Goal: Task Accomplishment & Management: Use online tool/utility

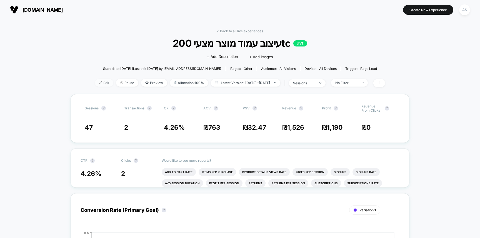
click at [95, 82] on span "Edit" at bounding box center [104, 83] width 18 height 8
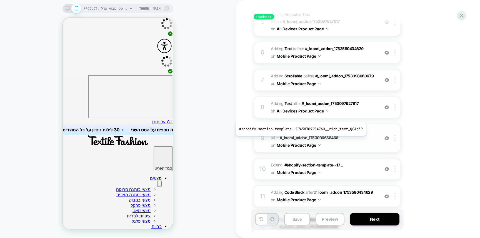
scroll to position [217, 0]
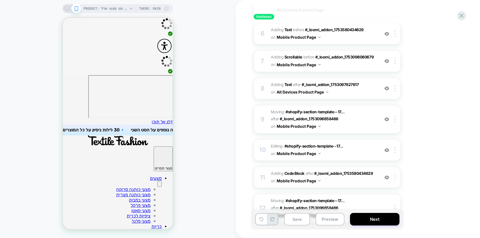
click at [397, 177] on div at bounding box center [396, 177] width 9 height 6
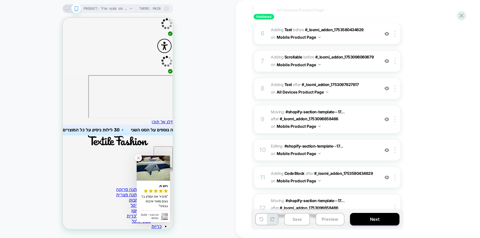
click at [433, 64] on div "1. What audience and where will the experience run? Audience All Visitors Pages…" at bounding box center [355, 76] width 203 height 478
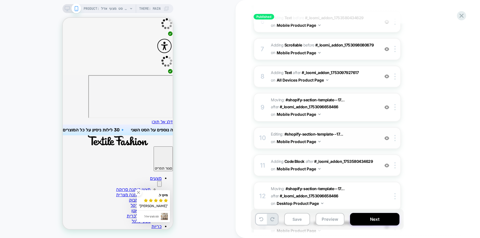
scroll to position [258, 0]
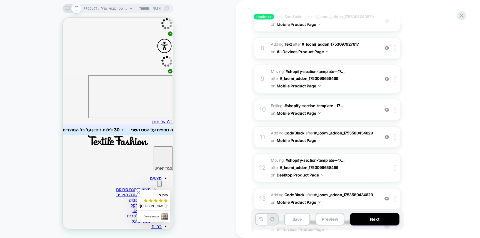
click at [297, 132] on b "Code Block" at bounding box center [295, 132] width 20 height 5
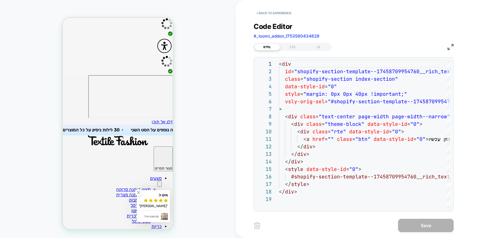
scroll to position [75, 0]
click at [289, 47] on div "CSS" at bounding box center [293, 47] width 26 height 7
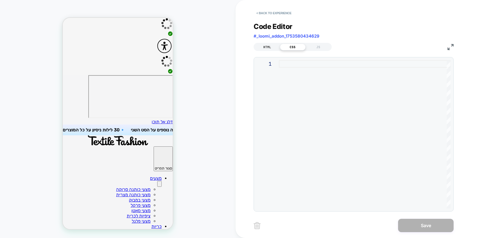
click at [271, 45] on div "HTML" at bounding box center [268, 47] width 26 height 7
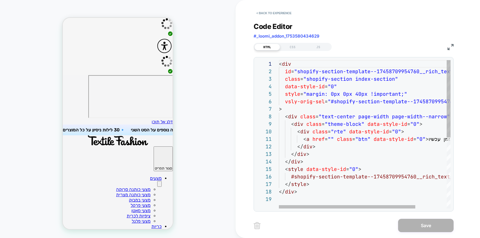
scroll to position [30, 39]
click at [319, 94] on div "< div id = "shopify-section-template--17458709954760__rich_te xt_QCAg3R" class …" at bounding box center [384, 201] width 211 height 283
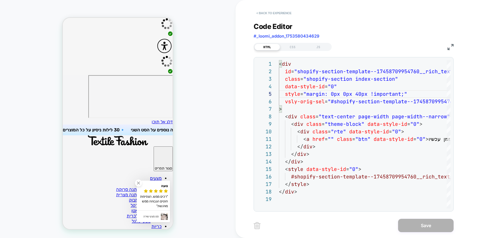
click at [270, 14] on button "< Back to experience" at bounding box center [274, 13] width 41 height 9
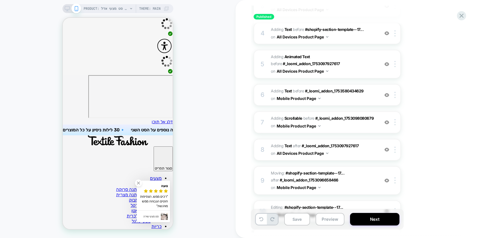
scroll to position [0, 0]
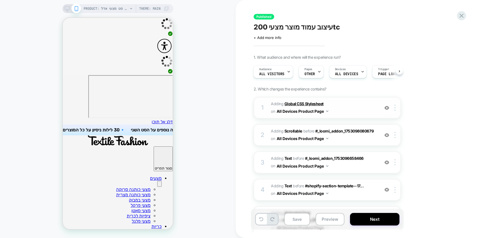
click at [298, 105] on b "Global CSS Stylesheet" at bounding box center [304, 103] width 39 height 5
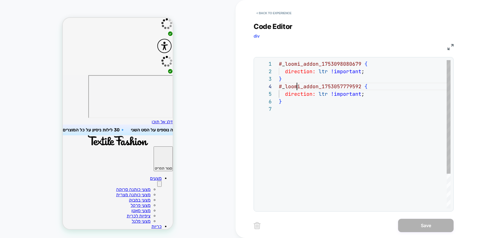
scroll to position [23, 18]
click at [298, 84] on div "# _ loomi_addon_1753098080679 { direction: ltr !important ; } # _ loomi_addon_1…" at bounding box center [365, 156] width 172 height 193
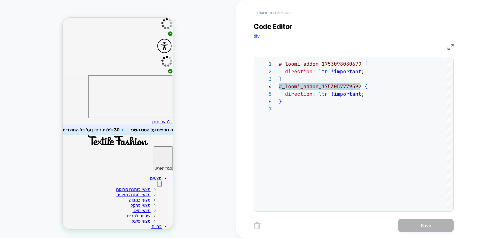
click at [277, 10] on button "< Back to experience" at bounding box center [274, 13] width 41 height 9
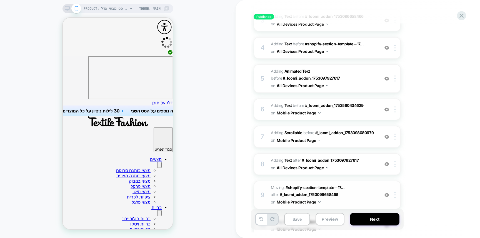
scroll to position [289, 0]
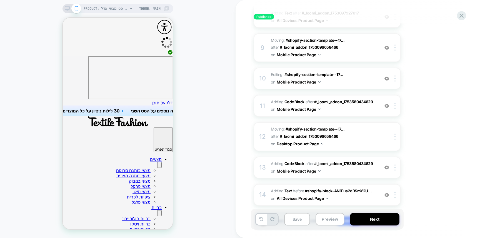
click at [462, 9] on div "Published עיצוב עמוד מוצר מצעי 200tc Click to edit experience details + Add mor…" at bounding box center [358, 119] width 245 height 238
click at [461, 14] on icon at bounding box center [462, 16] width 8 height 8
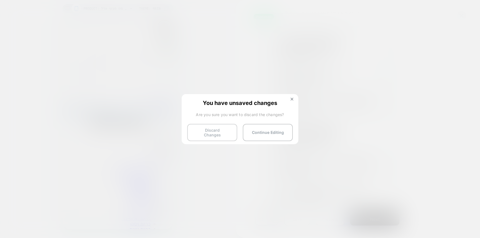
click at [236, 134] on button "Discard Changes" at bounding box center [212, 132] width 50 height 17
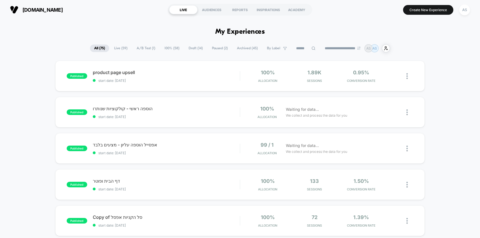
click at [305, 46] on input at bounding box center [306, 48] width 28 height 7
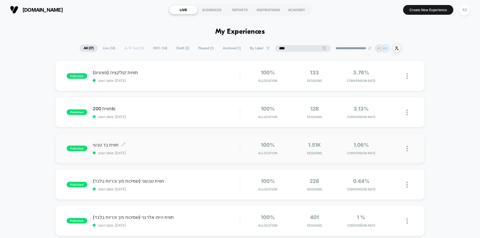
type input "****"
click at [201, 153] on span "start date: [DATE]" at bounding box center [166, 153] width 147 height 4
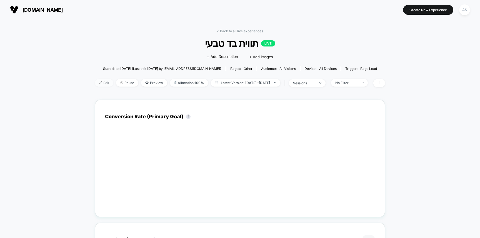
click at [96, 82] on span "Edit" at bounding box center [104, 83] width 18 height 8
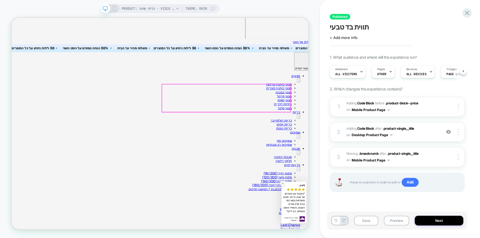
scroll to position [118, 0]
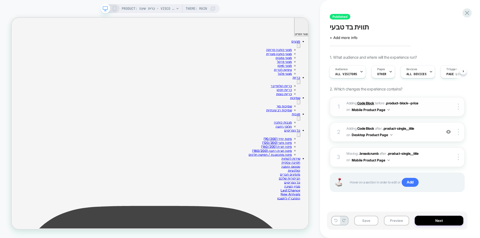
click at [363, 103] on b "Code Block" at bounding box center [365, 103] width 17 height 4
click at [114, 9] on icon at bounding box center [114, 8] width 5 height 5
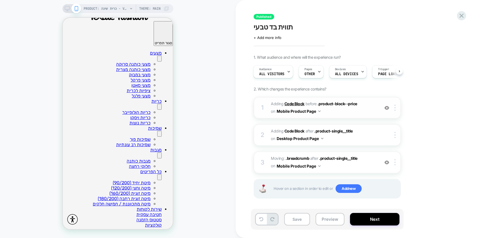
scroll to position [36, 0]
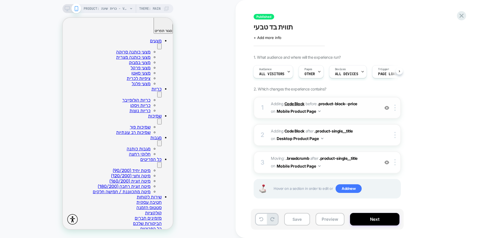
click at [296, 103] on b "Code Block" at bounding box center [295, 103] width 20 height 5
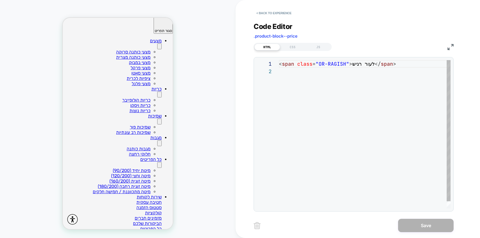
scroll to position [8, 0]
click at [319, 85] on div "< span class = "OR-RAGISH" > לעור רגיש </ span >" at bounding box center [365, 138] width 172 height 156
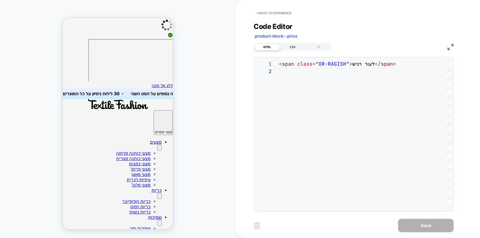
click at [292, 47] on div "CSS" at bounding box center [293, 47] width 26 height 7
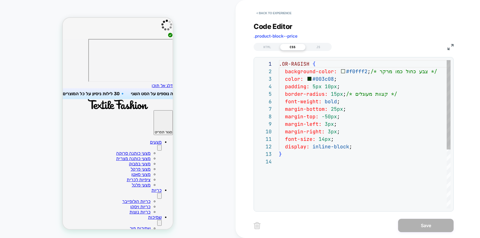
scroll to position [75, 0]
click at [311, 75] on div ".OR-RAGISH { background-color: #f0fff2 ; /* צבע כחול כמו מרקר */ color: #003c08…" at bounding box center [368, 183] width 178 height 246
type textarea "**********"
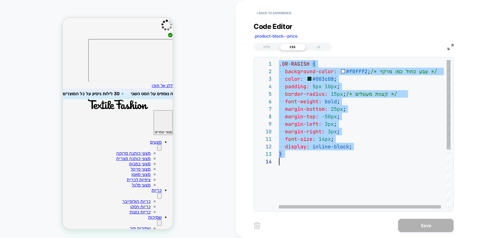
scroll to position [0, 0]
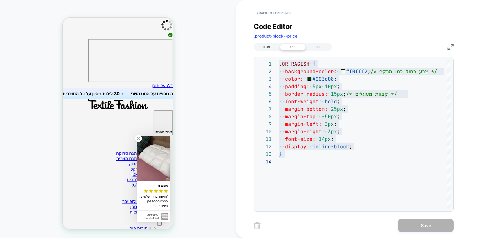
click at [268, 47] on div "HTML" at bounding box center [268, 47] width 26 height 7
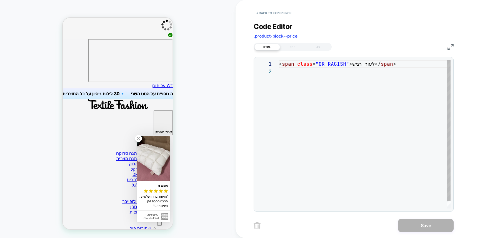
scroll to position [8, 0]
click at [296, 69] on div "< span class = "OR-RAGISH" > לעור רגיש </ span >" at bounding box center [365, 138] width 172 height 156
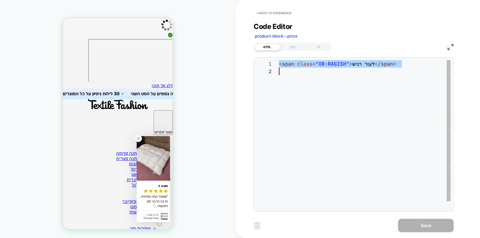
scroll to position [0, 0]
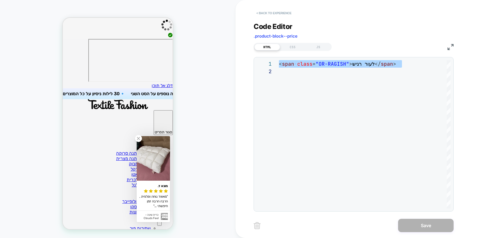
click at [285, 16] on button "< Back to experience" at bounding box center [274, 13] width 41 height 9
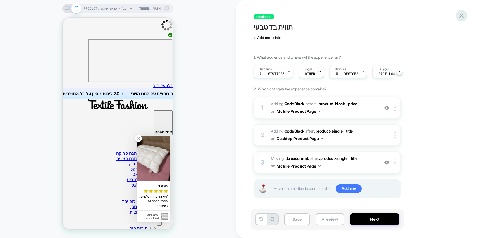
scroll to position [0, 0]
click at [460, 15] on icon at bounding box center [462, 16] width 8 height 8
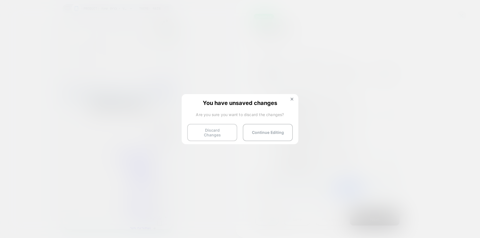
click at [213, 132] on button "Discard Changes" at bounding box center [212, 132] width 50 height 17
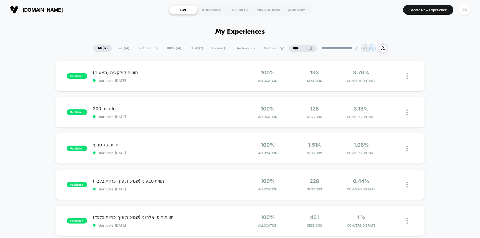
click at [293, 49] on input "****" at bounding box center [303, 48] width 28 height 7
click at [292, 49] on input "****" at bounding box center [303, 48] width 56 height 7
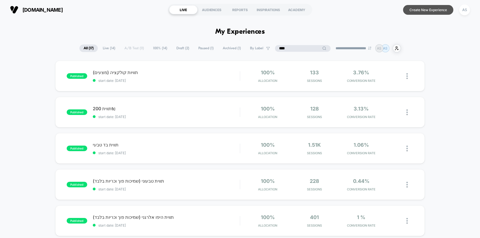
click at [421, 9] on button "Create New Experience" at bounding box center [428, 10] width 50 height 10
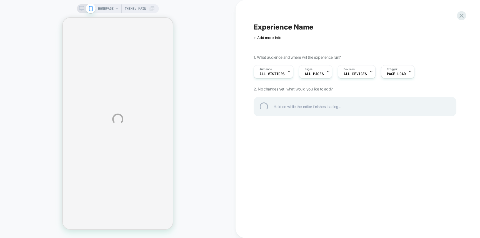
click at [289, 28] on div "Experience Name" at bounding box center [355, 27] width 203 height 8
type textarea "**********"
click at [339, 26] on div "**********" at bounding box center [355, 27] width 203 height 8
click at [340, 26] on div "**********" at bounding box center [355, 27] width 203 height 8
click at [105, 7] on div "**********" at bounding box center [240, 119] width 480 height 238
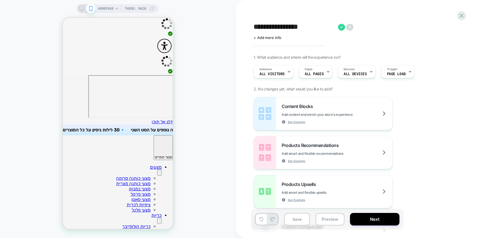
click at [106, 9] on span "HOMEPAGE" at bounding box center [106, 8] width 16 height 9
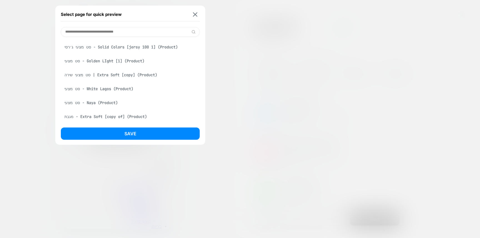
scroll to position [1843, 0]
click at [99, 78] on div "סט מצעי שירה | Extra Soft [copy] (Product)" at bounding box center [130, 74] width 139 height 11
drag, startPoint x: 106, startPoint y: 89, endPoint x: 107, endPoint y: 96, distance: 7.0
click at [106, 89] on div "סט מצעי - White Lagos (Product)" at bounding box center [130, 88] width 139 height 11
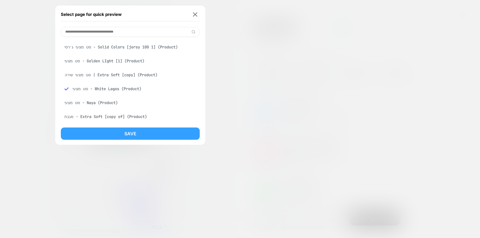
click at [112, 129] on button "Save" at bounding box center [130, 133] width 139 height 12
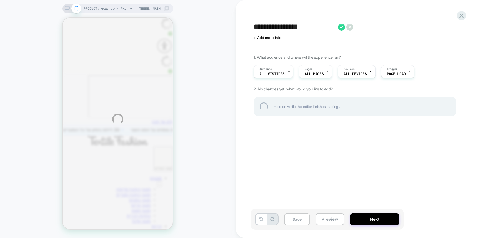
click at [339, 28] on div "**********" at bounding box center [355, 27] width 203 height 8
click at [340, 27] on div "**********" at bounding box center [355, 27] width 203 height 8
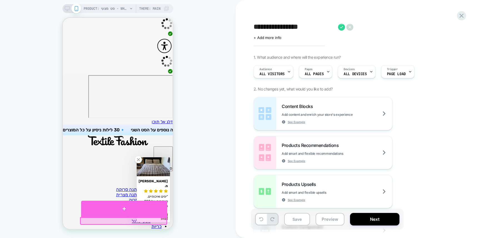
click at [129, 212] on div at bounding box center [124, 208] width 86 height 16
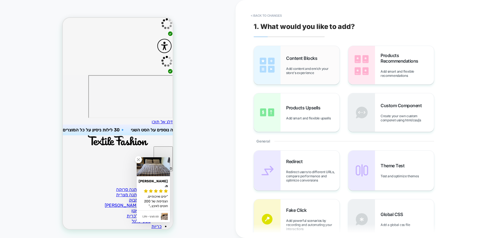
click at [282, 50] on div "Content Blocks Add content and enrich your store's experience" at bounding box center [297, 65] width 86 height 38
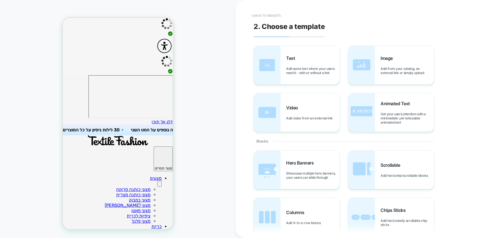
click at [275, 16] on button "< Back to widgets" at bounding box center [266, 15] width 36 height 9
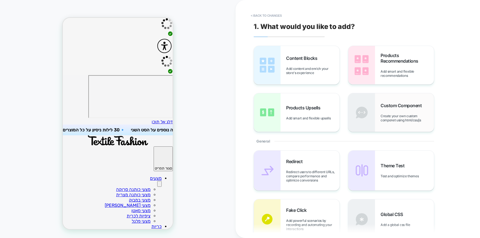
click at [408, 116] on span "Create your own custom componet using html/css/js" at bounding box center [407, 118] width 53 height 8
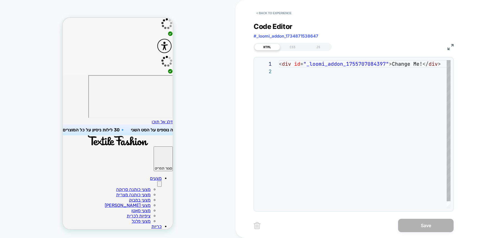
scroll to position [8, 0]
click at [351, 103] on div "< div id = "_loomi_addon_1755707084397" > Change Me! </ div >" at bounding box center [366, 138] width 175 height 156
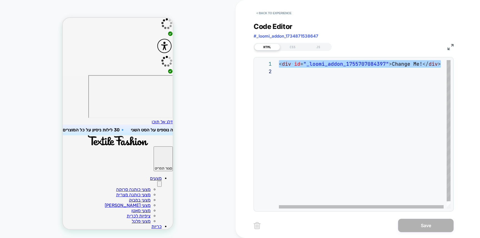
type textarea "**********"
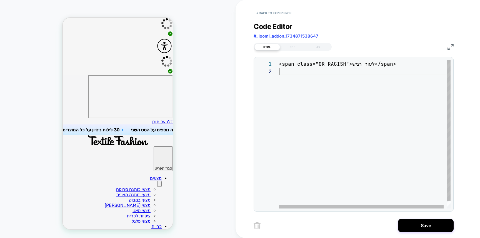
scroll to position [8, 0]
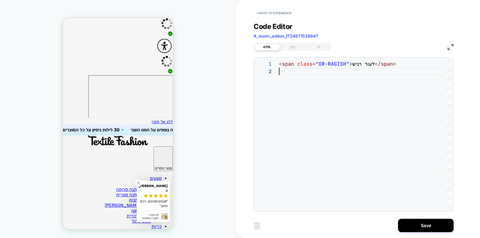
click at [140, 186] on link at bounding box center [138, 182] width 7 height 7
click at [292, 48] on div "CSS" at bounding box center [293, 47] width 26 height 7
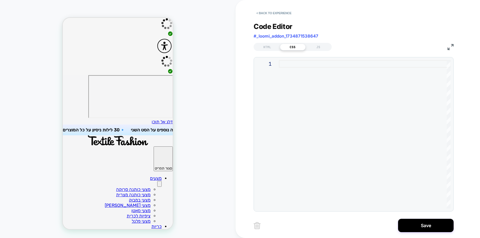
click at [325, 87] on div at bounding box center [365, 134] width 172 height 148
type textarea "**********"
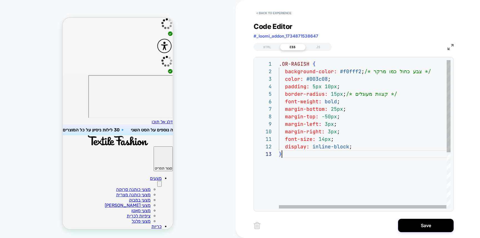
scroll to position [15, 3]
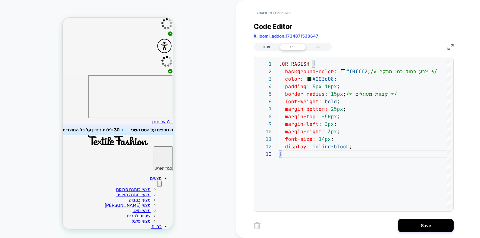
click at [270, 48] on div "HTML" at bounding box center [268, 47] width 26 height 7
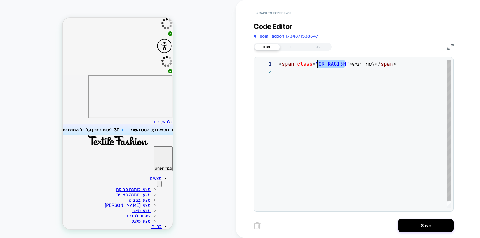
scroll to position [0, 39]
drag, startPoint x: 345, startPoint y: 64, endPoint x: 319, endPoint y: 65, distance: 25.6
click at [319, 65] on div "< span class = "OR-RAGISH" > לעור רגיש </ span >" at bounding box center [365, 138] width 172 height 156
drag, startPoint x: 320, startPoint y: 64, endPoint x: 346, endPoint y: 64, distance: 25.8
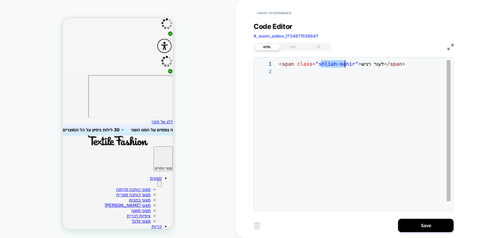
click at [346, 64] on div "< span class = "shliah-mahir" > לעור רגיש </ span >" at bounding box center [365, 138] width 172 height 156
click at [321, 66] on div "< span class = "shliah-mahir" > לעור רגיש </ span >" at bounding box center [365, 138] width 172 height 156
click at [321, 65] on div "< span class = "shliah-mahir" > לעור רגיש </ span >" at bounding box center [365, 138] width 172 height 156
click at [323, 65] on div "< span class = "shliah-mahir" > לעור רגיש </ span >" at bounding box center [365, 138] width 172 height 156
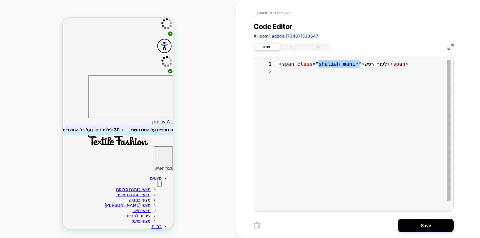
scroll to position [0, 78]
drag, startPoint x: 319, startPoint y: 64, endPoint x: 356, endPoint y: 66, distance: 37.0
click at [356, 66] on div "< span class = "shaliah-mahir" > לעור רגיש </ span >" at bounding box center [365, 138] width 172 height 156
type textarea "**********"
drag, startPoint x: 282, startPoint y: 46, endPoint x: 287, endPoint y: 47, distance: 4.3
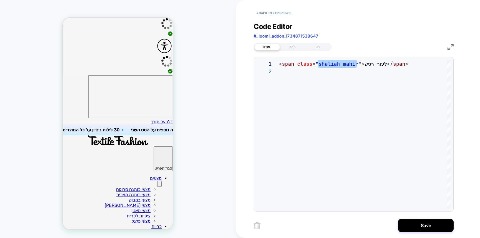
click at [284, 46] on div "CSS" at bounding box center [293, 47] width 26 height 7
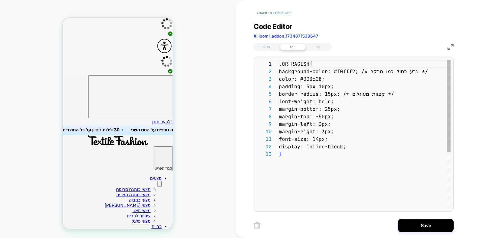
scroll to position [75, 0]
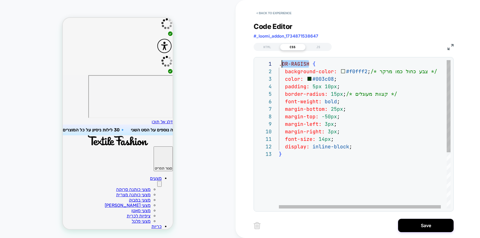
drag, startPoint x: 309, startPoint y: 63, endPoint x: 283, endPoint y: 64, distance: 26.7
click at [283, 64] on div ".OR-RAGISH { background-color: #f0fff2 ; /* צבע כחול כמו מרקר */ color: #003c08…" at bounding box center [368, 179] width 178 height 238
click at [345, 144] on div ".shaliah-mahir { background-color: #f0fff2 ; /* צבע כחול כמו מרקר */ color: #00…" at bounding box center [368, 179] width 178 height 238
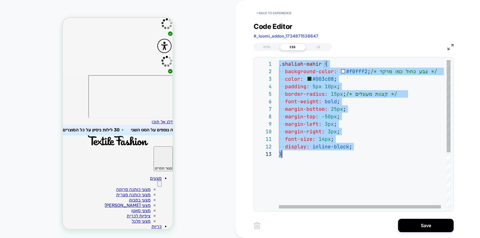
scroll to position [0, 3]
click at [312, 123] on div ".shaliah-mahir { background-color: #f0fff2 ; /* צבע כחול כמו מרקר */ color: #00…" at bounding box center [368, 179] width 178 height 238
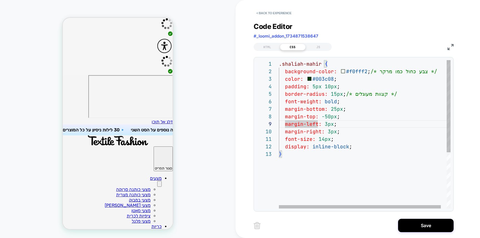
click at [327, 117] on div ".shaliah-mahir { background-color: #f0fff2 ; /* צבע כחול כמו מרקר */ color: #00…" at bounding box center [368, 179] width 178 height 238
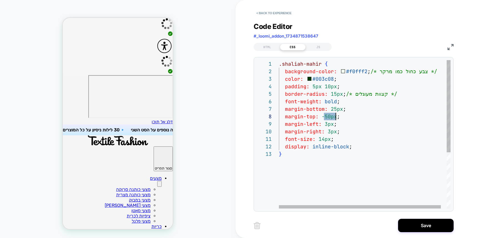
scroll to position [53, 0]
click at [327, 117] on div ".shaliah-mahir { background-color: #f0fff2 ; /* צבע כחול כמו מרקר */ color: #00…" at bounding box center [368, 179] width 178 height 238
drag, startPoint x: 335, startPoint y: 109, endPoint x: 332, endPoint y: 109, distance: 3.9
click at [332, 109] on div ".shaliah-mahir { background-color: #f0fff2 ; /* צבע כחול כמו מרקר */ color: #00…" at bounding box center [368, 175] width 178 height 231
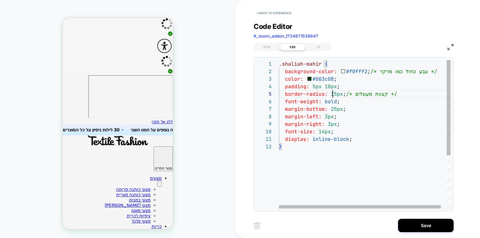
scroll to position [30, 57]
click at [335, 93] on div ".shaliah-mahir { background-color: #f0fff2 ; /* צבע כחול כמו מרקר */ color: #00…" at bounding box center [368, 175] width 178 height 231
click at [345, 160] on div ".shaliah-mahir { background-color: #f0fff2 ; /* צבע כחול כמו מרקר */ color: #00…" at bounding box center [368, 175] width 178 height 231
click at [328, 134] on div ".shaliah-mahir { background-color: #f0fff2 ; /* צבע כחול כמו מרקר */ color: #00…" at bounding box center [368, 175] width 178 height 231
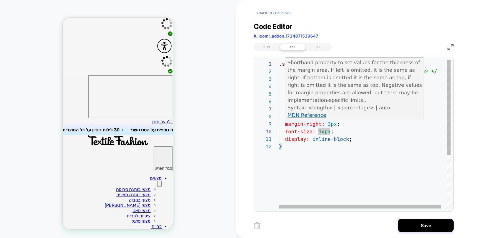
scroll to position [60, 60]
click at [338, 125] on div ".shaliah-mahir { background-color: #f0fff2 ; /* צבע כחול כמו מרקר */ color: #00…" at bounding box center [368, 175] width 178 height 231
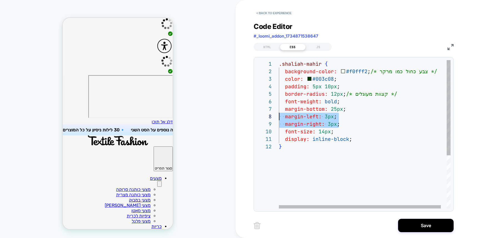
scroll to position [53, 0]
drag, startPoint x: 347, startPoint y: 125, endPoint x: 258, endPoint y: 118, distance: 89.8
click at [279, 118] on div ".shaliah-mahir { background-color: #f0fff2 ; /* צבע כחול כמו מרקר */ color: #00…" at bounding box center [368, 175] width 178 height 231
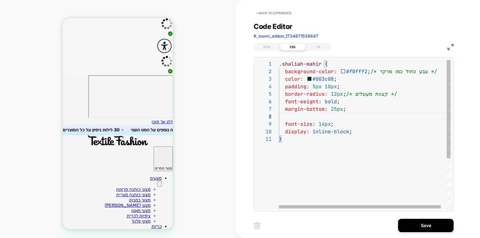
click at [341, 113] on div ".shaliah-mahir { background-color: #f0fff2 ; /* צבע כחול כמו מרקר */ color: #00…" at bounding box center [368, 171] width 178 height 223
drag, startPoint x: 334, startPoint y: 109, endPoint x: 330, endPoint y: 109, distance: 3.9
click at [330, 109] on div ".shaliah-mahir { background-color: #f0fff2 ; /* צבע כחול כמו מרקר */ color: #00…" at bounding box center [368, 168] width 178 height 216
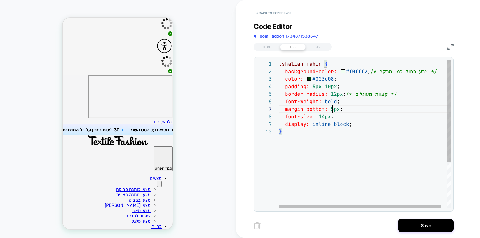
click at [332, 109] on div ".shaliah-mahir { background-color: #f0fff2 ; /* צבע כחול כמו מרקר */ color: #00…" at bounding box center [368, 168] width 178 height 216
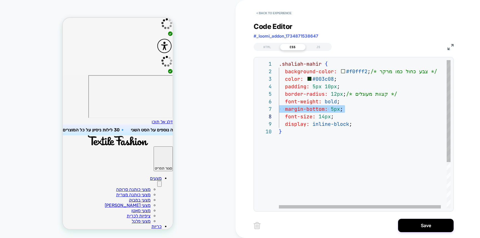
click at [352, 106] on div ".shaliah-mahir { background-color: #f0fff2 ; /* צבע כחול כמו מרקר */ color: #00…" at bounding box center [368, 168] width 178 height 216
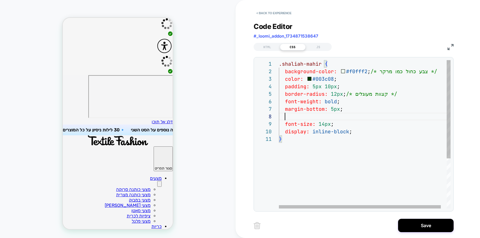
scroll to position [60, 0]
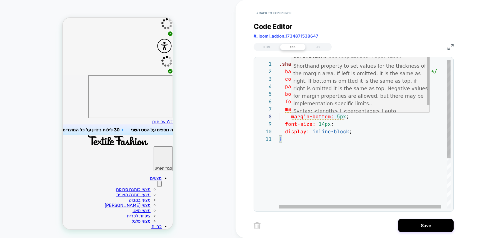
click at [290, 118] on div ".shaliah-mahir { background-color: #f0fff2 ; /* צבע כחול כמו מרקר */ color: #00…" at bounding box center [368, 171] width 178 height 223
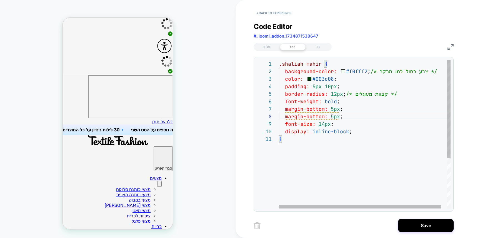
click at [314, 115] on div ".shaliah-mahir { background-color: #f0fff2 ; /* צבע כחול כמו מרקר */ color: #00…" at bounding box center [368, 171] width 178 height 223
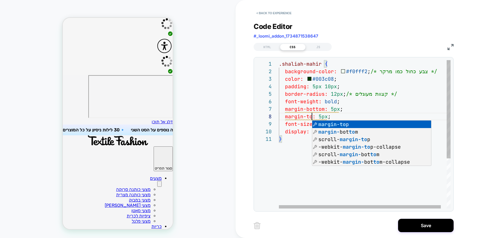
scroll to position [53, 36]
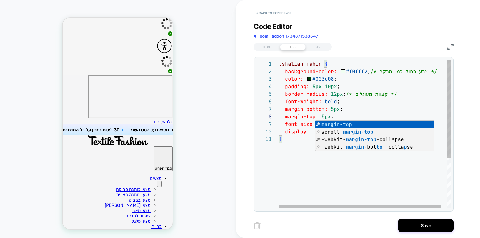
click at [330, 94] on div ".shaliah-mahir { background-color: #f0fff2 ; /* צבע כחול כמו מרקר */ color: #00…" at bounding box center [368, 171] width 178 height 223
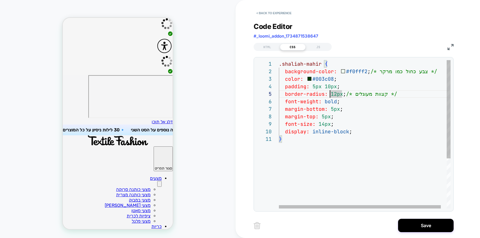
scroll to position [0, 3]
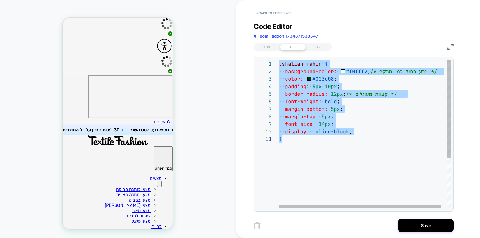
click at [329, 117] on div ".shaliah-mahir { background-color: #f0fff2 ; /* צבע כחול כמו מרקר */ color: #00…" at bounding box center [368, 171] width 178 height 223
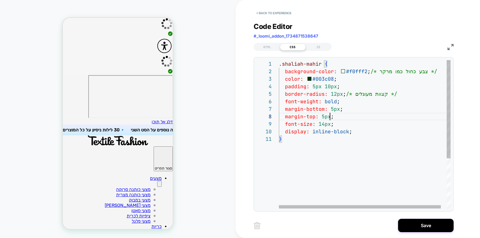
click at [324, 129] on div ".shaliah-mahir { background-color: #f0fff2 ; /* צבע כחול כמו מרקר */ color: #00…" at bounding box center [368, 171] width 178 height 223
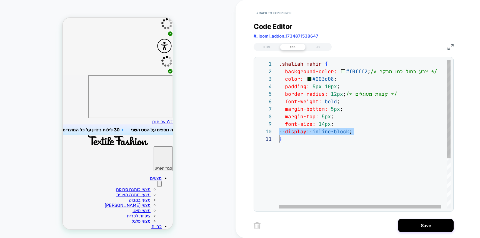
click at [350, 133] on div ".shaliah-mahir { background-color: #f0fff2 ; /* צבע כחול כמו מרקר */ color: #00…" at bounding box center [368, 171] width 178 height 223
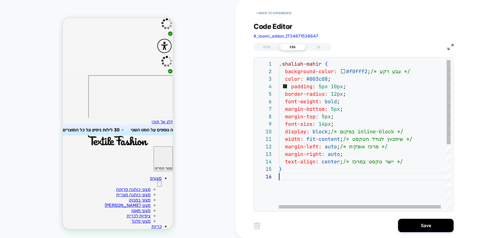
scroll to position [38, 0]
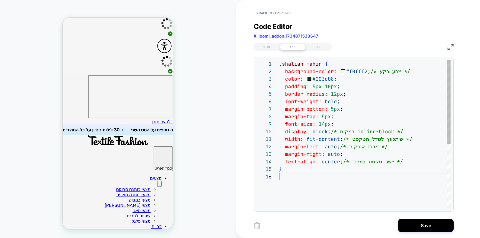
click at [334, 108] on div ".shaliah-mahir { background-color: #f0fff2 ; /* צבע רקע */ color: #003c08 ; pad…" at bounding box center [365, 190] width 172 height 261
click at [322, 116] on div ".shaliah-mahir { background-color: #f0fff2 ; /* צבע רקע */ color: #003c08 ; pad…" at bounding box center [365, 190] width 172 height 261
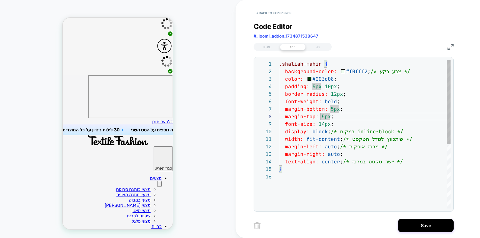
scroll to position [53, 45]
click at [355, 71] on div ".shaliah-mahir { background-color: #f0fff2 ; /* צבע רקע */ color: #003c08 ; pad…" at bounding box center [365, 190] width 172 height 261
click at [350, 95] on div ".shaliah-mahir { background-color: #000A6D ; /* צבע רקע */ color: #003c08 ; pad…" at bounding box center [365, 190] width 172 height 261
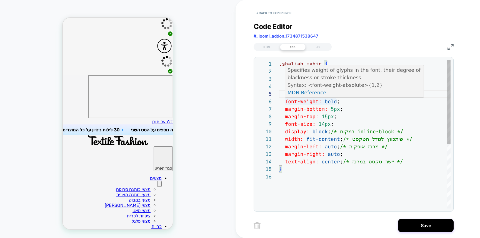
scroll to position [38, 51]
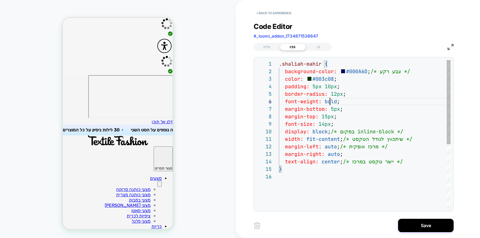
click at [331, 103] on div ".shaliah-mahir { background-color: #000A6D ; /* צבע רקע */ color: #003c08 ; pad…" at bounding box center [365, 190] width 172 height 261
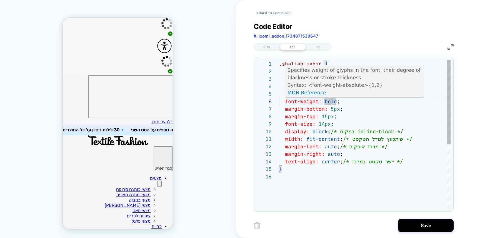
click at [331, 103] on div ".shaliah-mahir { background-color: #000A6D ; /* צבע רקע */ color: #003c08 ; pad…" at bounding box center [365, 190] width 172 height 261
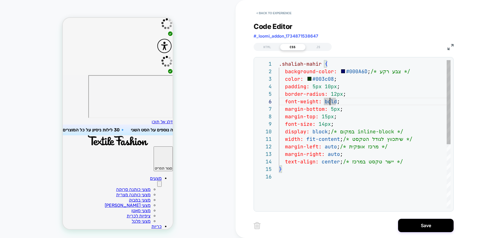
click at [331, 103] on div ".shaliah-mahir { background-color: #000A6D ; /* צבע רקע */ color: #003c08 ; pad…" at bounding box center [365, 190] width 172 height 261
click at [334, 116] on div ".shaliah-mahir { background-color: #000A6D ; /* צבע רקע */ color: #003c08 ; pad…" at bounding box center [365, 190] width 172 height 261
click at [335, 95] on div ".shaliah-mahir { background-color: #000A6D ; /* צבע רקע */ color: #003c08 ; pad…" at bounding box center [365, 190] width 172 height 261
click at [322, 78] on div ".shaliah-mahir { background-color: #000A6D ; /* צבע רקע */ color: #003c08 ; pad…" at bounding box center [365, 190] width 172 height 261
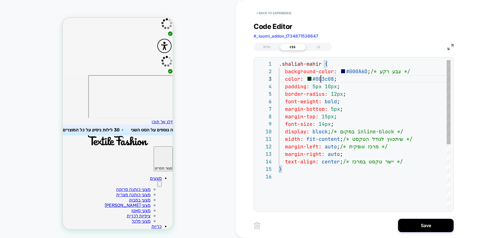
scroll to position [15, 54]
click at [334, 126] on div ".shaliah-mahir { background-color: #000A6D ; /* צבע רקע */ color: #000A6D ; pad…" at bounding box center [365, 190] width 172 height 261
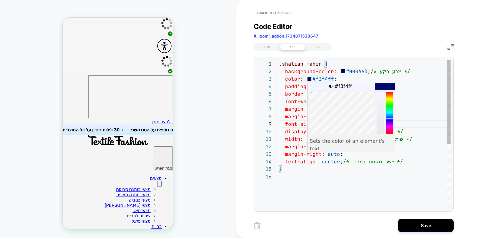
click at [368, 68] on div ".shaliah-mahir { background-color: #000A6D ; /* צבע רקע */ color: #f3f4ff ; pad…" at bounding box center [365, 190] width 172 height 261
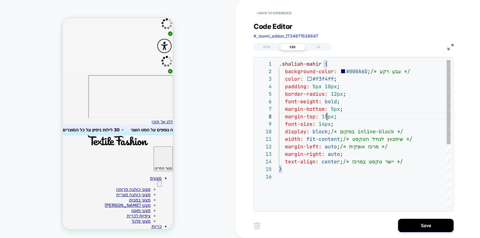
scroll to position [53, 45]
click at [325, 117] on div ".shaliah-mahir { background-color: #000A6D ; /* צבע רקע */ color: #f3f4ff ; pad…" at bounding box center [365, 190] width 172 height 261
type textarea "**********"
click at [269, 44] on div "HTML" at bounding box center [268, 47] width 26 height 7
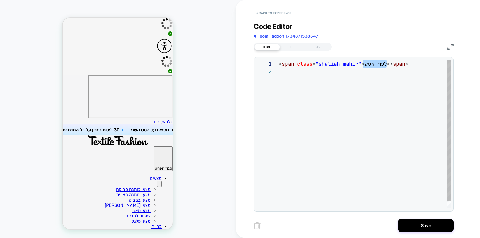
scroll to position [0, 108]
click at [388, 65] on div "< span class = "shaliah-mahir" > לעור רגיש </ span >" at bounding box center [365, 138] width 172 height 156
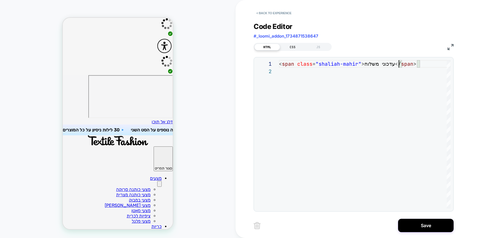
type textarea "**********"
click at [291, 46] on div "CSS" at bounding box center [293, 47] width 26 height 7
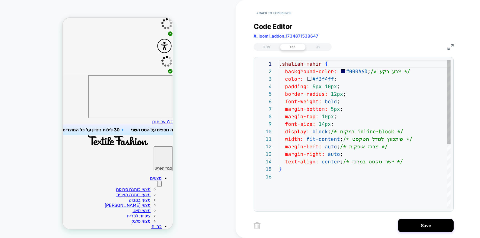
scroll to position [75, 0]
click at [352, 71] on div ".shaliah-mahir { background-color: #000A6D ; /* צבע רקע */ color: #f3f4ff ; pad…" at bounding box center [365, 190] width 172 height 261
click at [348, 91] on div ".shaliah-mahir { background-color: #000A6D ; /* צבע רקע */ color: #f3f4ff ; pad…" at bounding box center [365, 190] width 172 height 261
click at [326, 80] on div ".shaliah-mahir { background-color: #000A6D ; /* צבע רקע */ color: #f3f4ff ; pad…" at bounding box center [365, 190] width 172 height 261
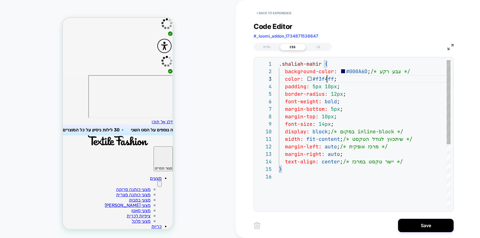
click at [326, 80] on div ".shaliah-mahir { background-color: #000A6D ; /* צבע רקע */ color: #f3f4ff ; pad…" at bounding box center [365, 190] width 172 height 261
click at [360, 83] on div ".shaliah-mahir { background-color: #000A6D ; /* צבע רקע */ color: #000A6D ; pad…" at bounding box center [365, 190] width 172 height 261
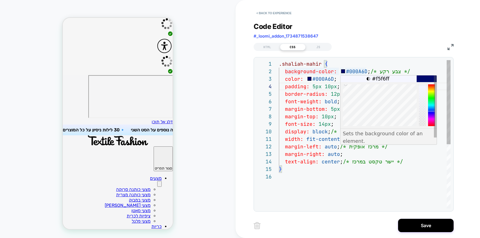
type textarea "**********"
click at [317, 129] on div ".shaliah-mahir { background-color: #f5f6ff ; /* צבע רקע */ color: #000A6D ; pad…" at bounding box center [365, 190] width 172 height 261
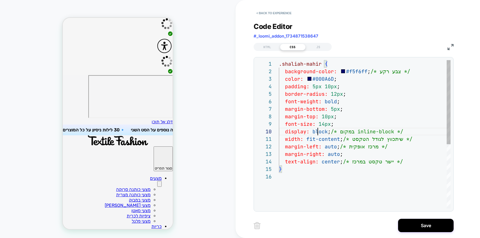
scroll to position [68, 39]
drag, startPoint x: 264, startPoint y: 48, endPoint x: 268, endPoint y: 49, distance: 4.4
click at [265, 48] on div "HTML" at bounding box center [268, 47] width 26 height 7
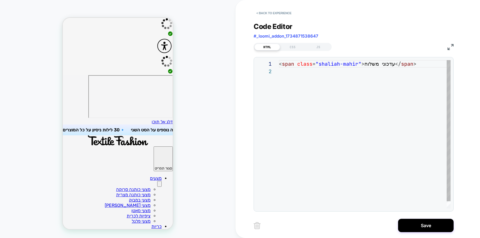
scroll to position [8, 0]
click at [366, 64] on div "< span class = "shaliah-mahir" > עדכוני משלוח </ span >" at bounding box center [365, 138] width 172 height 156
drag, startPoint x: 363, startPoint y: 64, endPoint x: 398, endPoint y: 65, distance: 35.0
click at [398, 65] on div "< span class = "shaliah-mahir" > עדכוני משלוח </ span >" at bounding box center [365, 138] width 172 height 156
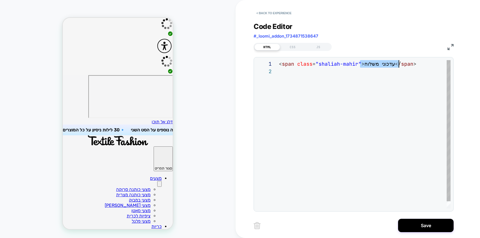
click at [392, 71] on div "< span class = "shaliah-mahir" > עדכוני משלוח </ span >" at bounding box center [365, 138] width 172 height 156
drag, startPoint x: 397, startPoint y: 65, endPoint x: 365, endPoint y: 64, distance: 32.5
click at [365, 64] on div "< span class = "shaliah-mahir" > עדכוני משלוח </ span >" at bounding box center [365, 138] width 172 height 156
click at [365, 77] on div "< span class = "shaliah-mahir" > עדכוני משלוח </ span >" at bounding box center [365, 138] width 172 height 156
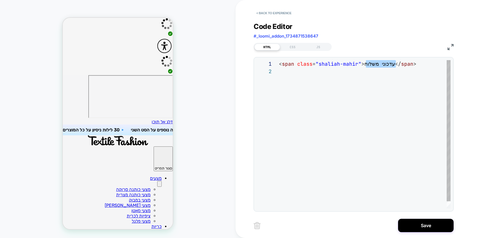
scroll to position [8, 0]
click at [367, 64] on div "< span class = "shaliah-mahir" > עדכוני משלוח </ span >" at bounding box center [365, 138] width 172 height 156
click at [367, 63] on div "< span class = "shaliah-mahir" > עדכוני משלוח </ span >" at bounding box center [365, 138] width 172 height 156
click at [372, 64] on div "< span class = "shaliah-mahir" > עדכוני משלוח </ span >" at bounding box center [365, 138] width 172 height 156
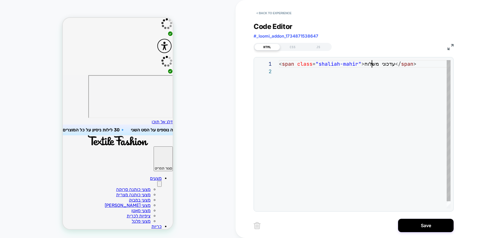
click at [372, 64] on div "< span class = "shaliah-mahir" > עדכוני משלוח </ span >" at bounding box center [365, 138] width 172 height 156
drag, startPoint x: 399, startPoint y: 63, endPoint x: 396, endPoint y: 65, distance: 3.4
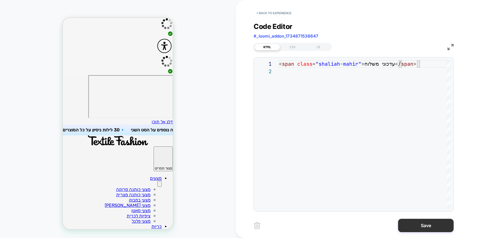
type textarea "**********"
click at [438, 227] on button "Save" at bounding box center [426, 224] width 56 height 13
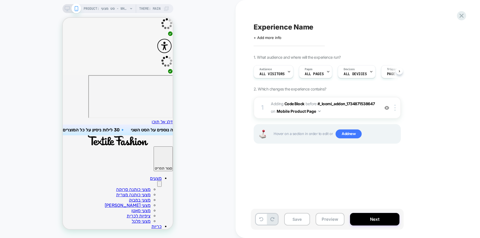
scroll to position [0, 0]
click at [395, 105] on img at bounding box center [395, 108] width 1 height 6
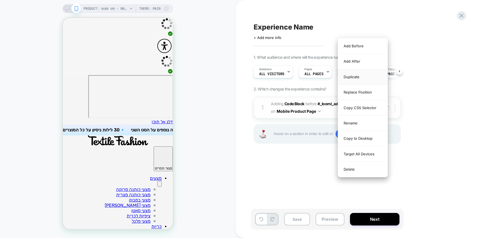
click at [369, 75] on div "Duplicate" at bounding box center [362, 76] width 49 height 15
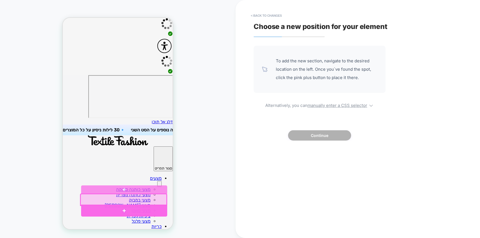
click at [143, 210] on div at bounding box center [124, 210] width 86 height 12
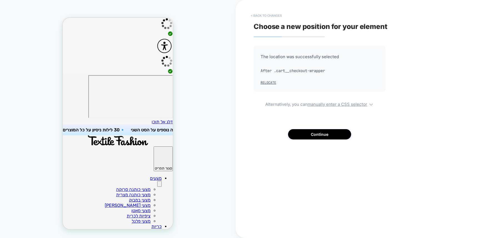
click at [268, 16] on button "< Back to changes" at bounding box center [266, 15] width 37 height 9
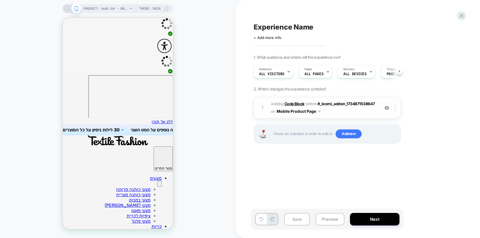
click at [292, 102] on b "Code Block" at bounding box center [295, 103] width 20 height 5
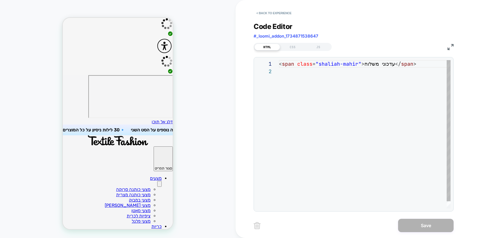
scroll to position [8, 0]
click at [329, 66] on div "< span class = "shaliah-mahir" > עדכוני משלוח </ span >" at bounding box center [365, 138] width 172 height 156
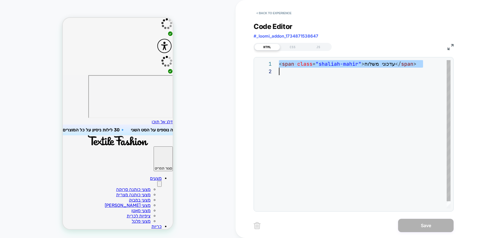
scroll to position [0, 0]
click at [326, 89] on div "< span class = "shaliah-mahir" > עדכוני משלוח </ span >" at bounding box center [365, 138] width 172 height 156
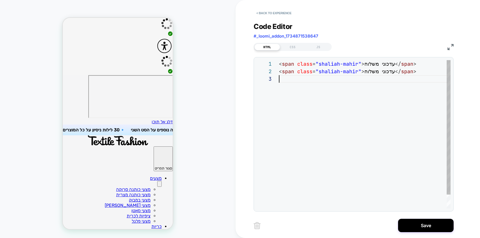
scroll to position [15, 0]
type textarea "**********"
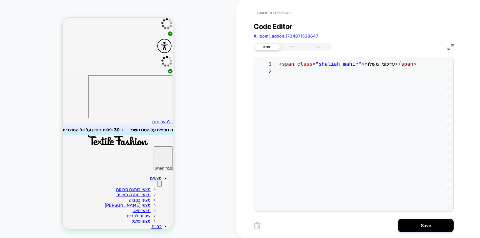
click at [300, 45] on div "CSS" at bounding box center [293, 47] width 26 height 7
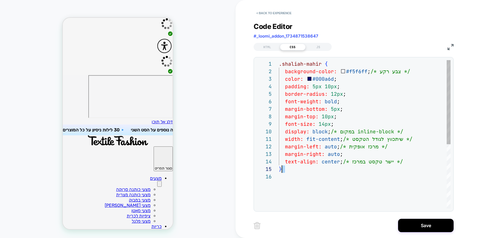
scroll to position [0, 0]
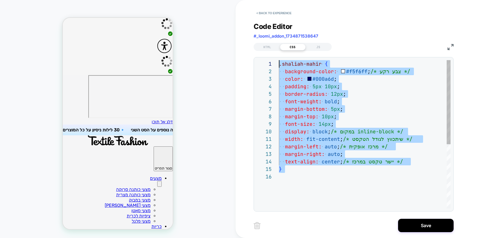
drag, startPoint x: 340, startPoint y: 168, endPoint x: 242, endPoint y: 59, distance: 147.0
click at [279, 60] on div ".shaliah-mahir { background-color: #f5f6ff ; /* צבע רקע */ color: #000a6d ; pad…" at bounding box center [365, 190] width 172 height 261
click at [345, 110] on div ".shaliah-mahir { background-color: #f5f6ff ; /* צבע רקע */ color: #000a6d ; pad…" at bounding box center [365, 190] width 172 height 261
type textarea "**********"
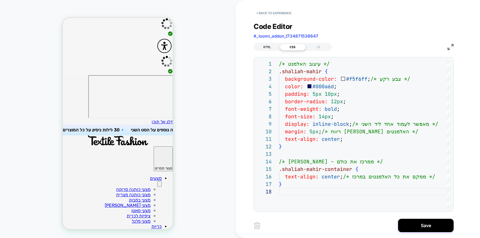
click at [265, 47] on div "HTML" at bounding box center [268, 47] width 26 height 7
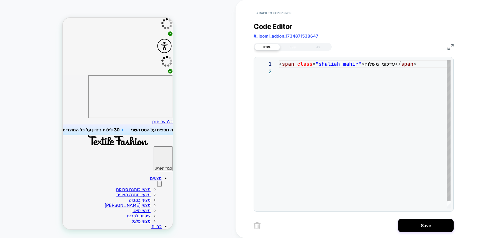
scroll to position [8, 0]
click at [315, 63] on div "< span class = "shaliah-mahir" > עדכוני משלוח </ span >" at bounding box center [365, 138] width 172 height 156
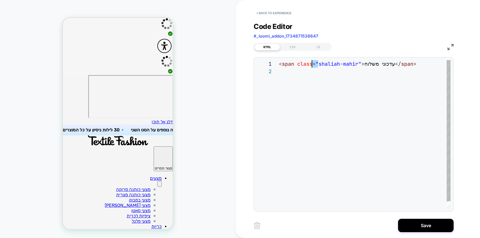
scroll to position [0, 0]
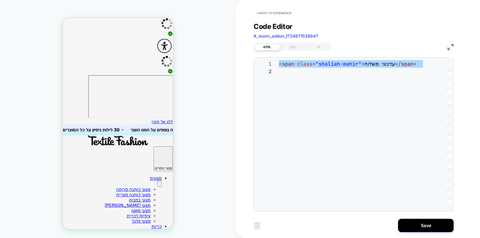
click at [289, 40] on div "Code Editor #_loomi_addon_1734871538647" at bounding box center [354, 31] width 200 height 19
click at [288, 44] on div "CSS" at bounding box center [293, 47] width 26 height 7
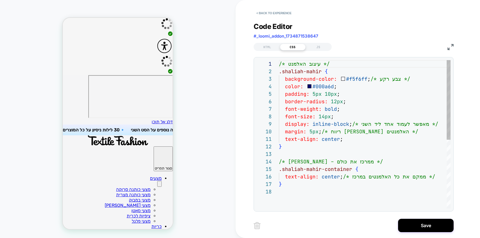
scroll to position [75, 0]
click at [373, 107] on div "/* עיצוב האלמנט */ .shaliah-mahir { background-color: #f5f6ff ; /* צבע רקע */ c…" at bounding box center [374, 198] width 190 height 276
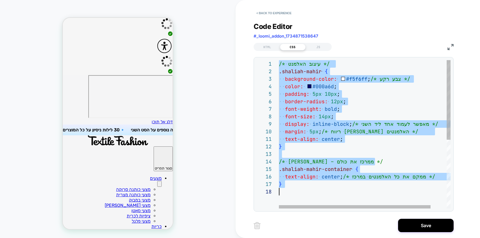
type textarea "*"
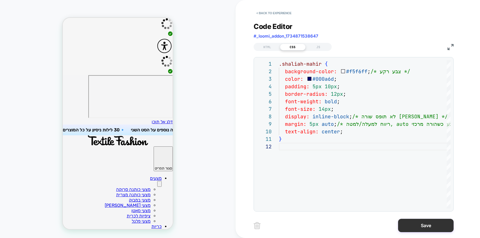
click at [431, 218] on button "Save" at bounding box center [426, 224] width 56 height 13
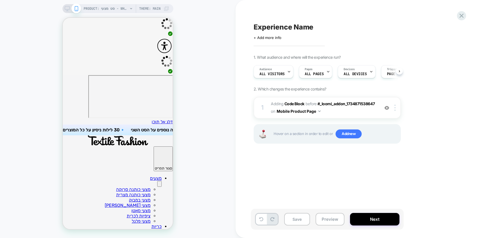
scroll to position [0, 0]
click at [302, 105] on b "Code Block" at bounding box center [295, 103] width 20 height 5
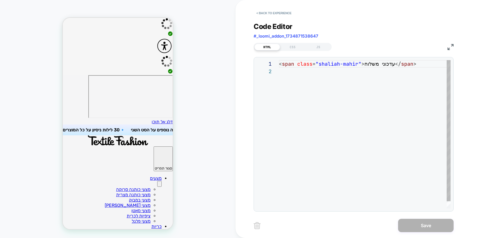
scroll to position [8, 0]
click at [304, 68] on div "< span class = "shaliah-mahir" > עדכוני משלוח </ span >" at bounding box center [365, 138] width 172 height 156
click at [322, 74] on div "< span class = "shaliah-mahir" > עדכוני משלוח </ span >" at bounding box center [365, 138] width 172 height 156
click at [326, 65] on div "< span class = "shaliah-mahir" > עדכוני משלוח </ span >" at bounding box center [365, 138] width 172 height 156
click at [326, 63] on div "< span class = "shaliah-mahir" > עדכוני משלוח </ span >" at bounding box center [365, 138] width 172 height 156
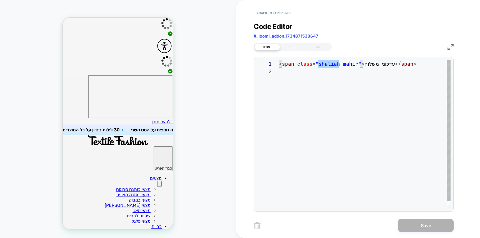
click at [326, 63] on div "< span class = "shaliah-mahir" > עדכוני משלוח </ span >" at bounding box center [365, 138] width 172 height 156
click at [322, 78] on div "< span class = "shaliah-mahir" > עדכוני משלוח </ span >" at bounding box center [365, 138] width 172 height 156
click at [315, 64] on div "< span class = "shaliah-mahir" > עדכוני משלוח </ span >" at bounding box center [365, 138] width 172 height 156
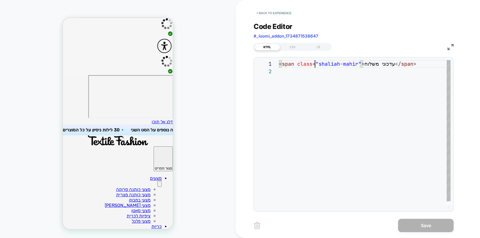
scroll to position [0, 33]
click at [315, 64] on div "< span class = "shaliah-mahir" > עדכוני משלוח </ span >" at bounding box center [365, 138] width 172 height 156
click at [334, 70] on div "< span class = "shaliah-mahir" > עדכוני משלוח </ span >" at bounding box center [365, 138] width 172 height 156
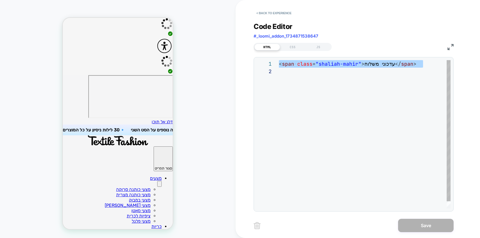
scroll to position [8, 0]
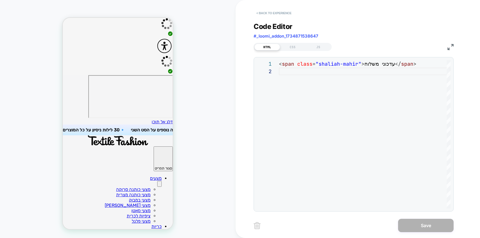
click at [281, 14] on button "< Back to experience" at bounding box center [274, 13] width 41 height 9
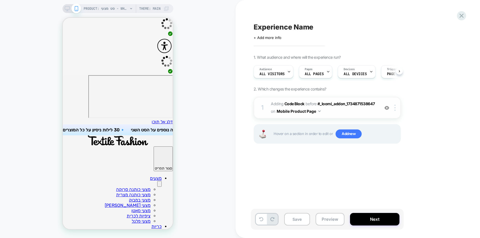
scroll to position [0, 0]
click at [298, 102] on b "Code Block" at bounding box center [295, 103] width 20 height 5
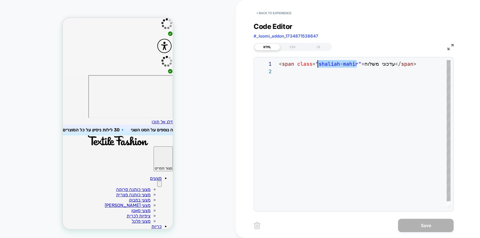
scroll to position [0, 39]
drag, startPoint x: 356, startPoint y: 64, endPoint x: 319, endPoint y: 64, distance: 36.4
click at [319, 64] on div "< span class = "shaliah-mahir" > עדכוני משלוח </ span >" at bounding box center [365, 138] width 172 height 156
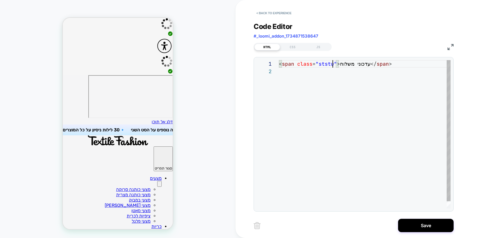
scroll to position [0, 57]
click at [323, 64] on div "< span class = "ststus" > עדכוני משלוח </ span >" at bounding box center [365, 138] width 172 height 156
click at [330, 64] on div "< span class = "stastus" > עדכוני משלוח </ span >" at bounding box center [365, 138] width 172 height 156
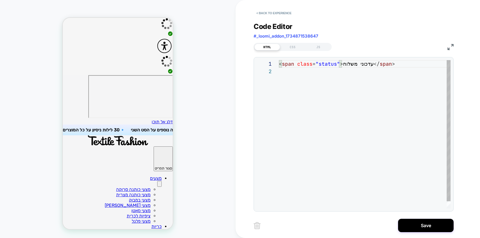
click at [336, 66] on div "< span class = "status" > עדכוני משלוח </ span >" at bounding box center [365, 138] width 172 height 156
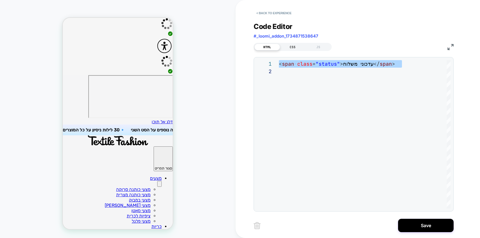
type textarea "**********"
click at [290, 48] on div "CSS" at bounding box center [293, 47] width 26 height 7
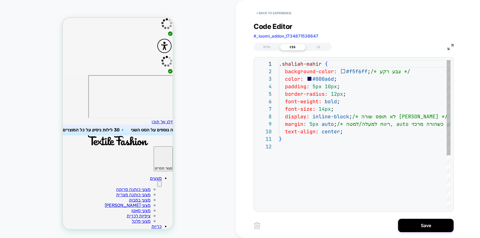
scroll to position [75, 0]
click at [314, 74] on div ".shaliah-mahir { background-color: #f5f6ff ; /* צבע רקע */ color: #000a6d ; pad…" at bounding box center [387, 175] width 217 height 231
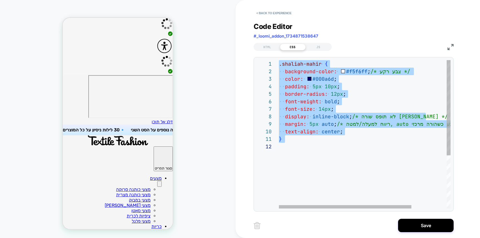
click at [328, 85] on div ".shaliah-mahir { background-color: #f5f6ff ; /* צבע רקע */ color: #000a6d ; pad…" at bounding box center [387, 175] width 217 height 231
click at [321, 64] on div ".shaliah-mahir { background-color: #f5f6ff ; /* צבע רקע */ color: #000a6d ; pad…" at bounding box center [387, 175] width 217 height 231
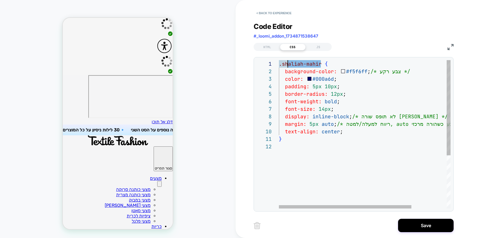
scroll to position [0, 3]
drag, startPoint x: 320, startPoint y: 64, endPoint x: 283, endPoint y: 65, distance: 37.3
click at [283, 65] on div ".shaliah-mahir { background-color: #f5f6ff ; /* צבע רקע */ color: #000a6d ; pad…" at bounding box center [387, 175] width 217 height 231
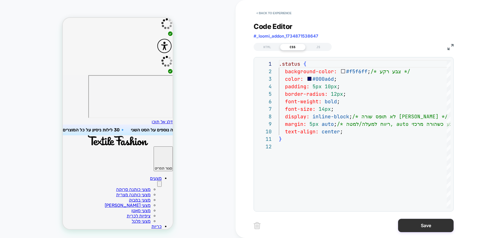
type textarea "**********"
click at [421, 224] on button "Save" at bounding box center [426, 224] width 56 height 13
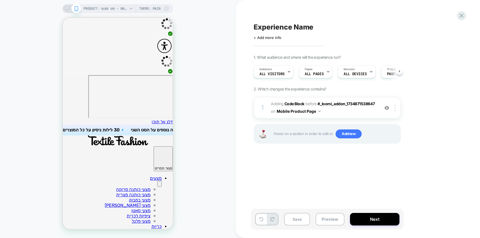
scroll to position [0, 0]
click at [395, 109] on img at bounding box center [395, 108] width 1 height 6
click at [386, 219] on button "Next" at bounding box center [374, 219] width 49 height 13
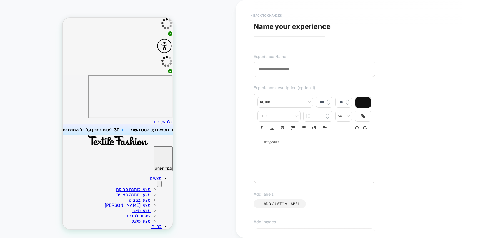
click at [267, 14] on button "< Back to changes" at bounding box center [266, 15] width 37 height 9
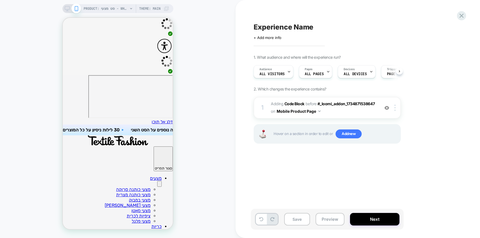
click at [274, 26] on span "Experience Name" at bounding box center [284, 27] width 60 height 8
type textarea "**********"
click at [335, 25] on icon at bounding box center [337, 27] width 7 height 7
click at [375, 216] on button "Next" at bounding box center [374, 219] width 49 height 13
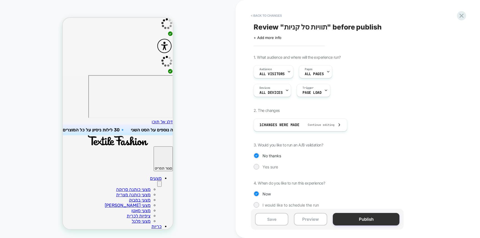
click at [378, 218] on button "Publish" at bounding box center [366, 219] width 67 height 13
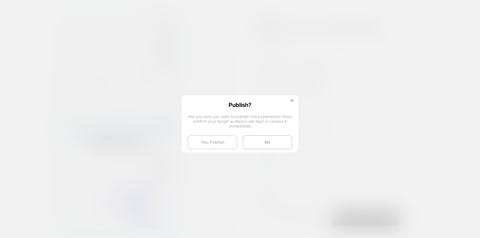
click at [218, 139] on button "Yes, Publish" at bounding box center [212, 142] width 49 height 14
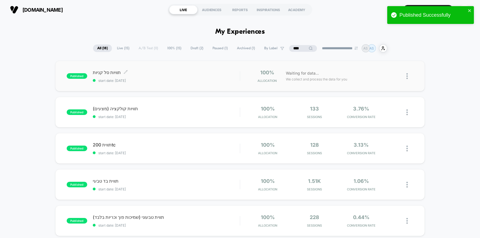
click at [205, 82] on div "published תוויות סל קניות Click to edit experience details Click to edit experi…" at bounding box center [240, 76] width 370 height 31
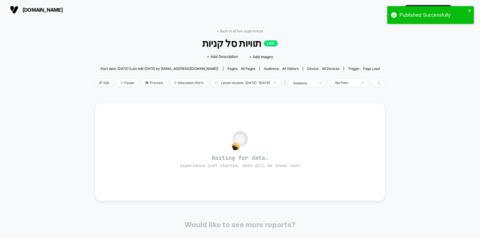
click at [99, 83] on img at bounding box center [100, 82] width 3 height 3
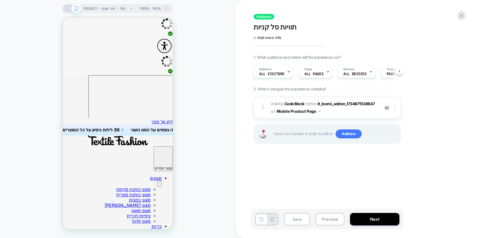
scroll to position [176, 0]
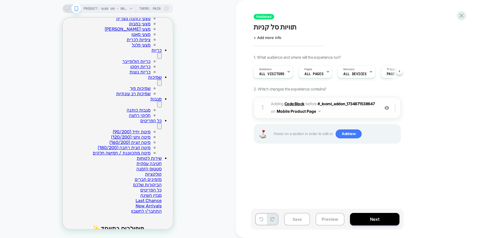
click at [294, 103] on b "Code Block" at bounding box center [295, 103] width 20 height 5
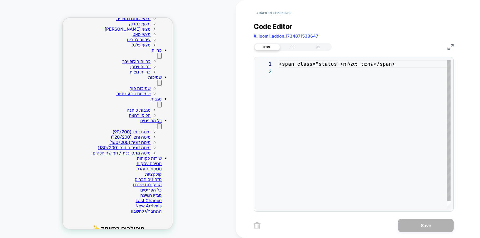
scroll to position [8, 0]
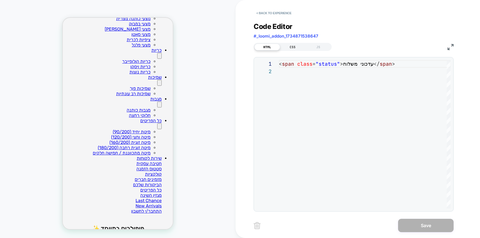
click at [288, 48] on div "CSS" at bounding box center [293, 47] width 26 height 7
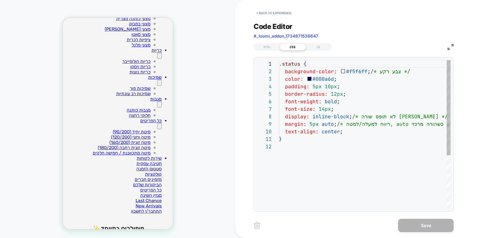
scroll to position [75, 0]
click at [308, 98] on div ".status { background-color: #f5f6ff ; /* צבע רקע */ color: #000a6d ; padding: 5…" at bounding box center [387, 175] width 217 height 231
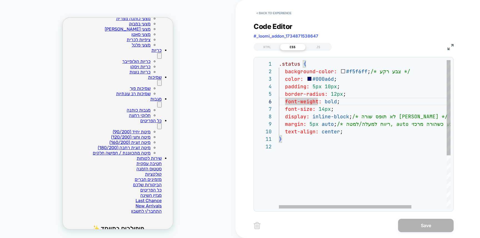
scroll to position [0, 3]
click at [328, 136] on div ".status { background-color: #f5f6ff ; /* צבע רקע */ color: #000a6d ; padding: 5…" at bounding box center [387, 175] width 217 height 231
click at [390, 155] on div ".status { background-color: #f5f6ff ; /* צבע רקע */ color: #000a6d ; padding: 5…" at bounding box center [387, 175] width 217 height 231
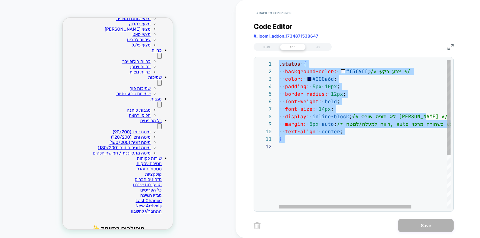
click at [293, 76] on div ".status { background-color: #f5f6ff ; /* צבע רקע */ color: #000a6d ; padding: 5…" at bounding box center [387, 175] width 217 height 231
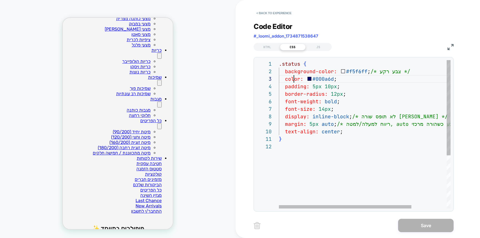
scroll to position [15, 15]
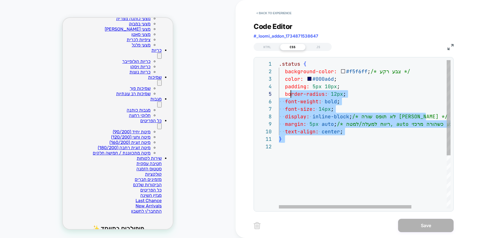
drag, startPoint x: 301, startPoint y: 153, endPoint x: 292, endPoint y: 91, distance: 62.1
click at [292, 91] on div ".status { background-color: #f5f6ff ; /* צבע רקע */ color: #000a6d ; padding: 5…" at bounding box center [387, 175] width 217 height 231
click at [295, 94] on div ".status { background-color: #f5f6ff ; /* צבע רקע */ color: #000a6d ; padding: 5…" at bounding box center [387, 175] width 217 height 231
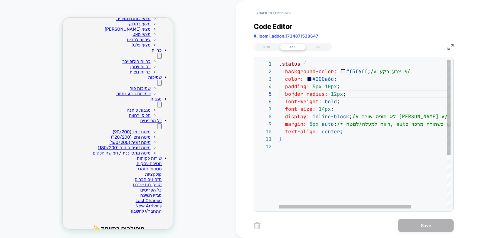
scroll to position [30, 15]
click at [346, 133] on div ".status { background-color: #f5f6ff ; /* צבע רקע */ color: #000a6d ; padding: 5…" at bounding box center [387, 175] width 217 height 231
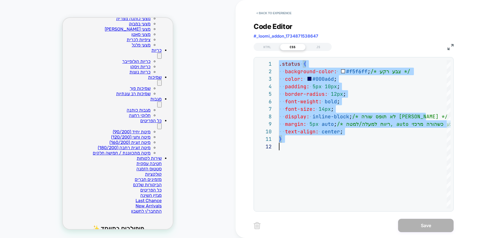
scroll to position [0, 0]
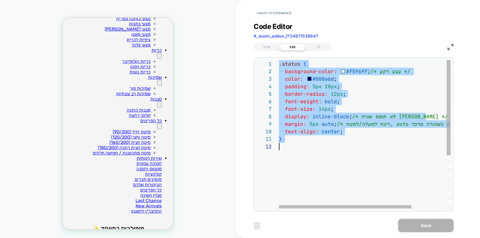
click at [336, 125] on div ".status { background-color: #f5f6ff ; /* צבע רקע */ color: #000a6d ; padding: 5…" at bounding box center [387, 175] width 217 height 231
click at [344, 144] on div ".status { background-color: #f5f6ff ; /* צבע רקע */ color: #000a6d ; padding: 5…" at bounding box center [387, 175] width 217 height 231
type textarea "**********"
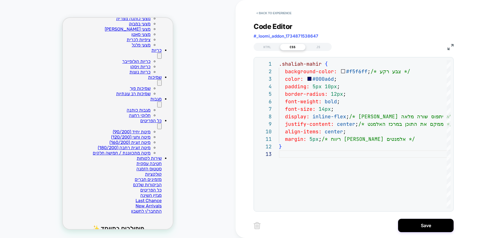
click at [265, 43] on div "HTML CSS JS" at bounding box center [293, 47] width 78 height 8
click at [266, 45] on div "HTML" at bounding box center [268, 47] width 26 height 7
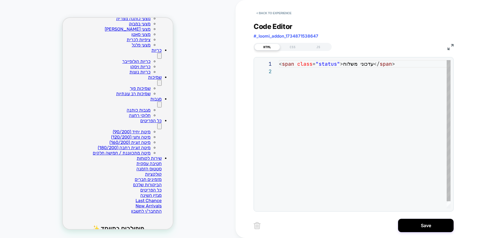
scroll to position [8, 0]
click at [328, 65] on div "< span class = "status" > עדכוני משלוח </ span >" at bounding box center [365, 138] width 172 height 156
click at [294, 47] on div "CSS" at bounding box center [293, 47] width 26 height 7
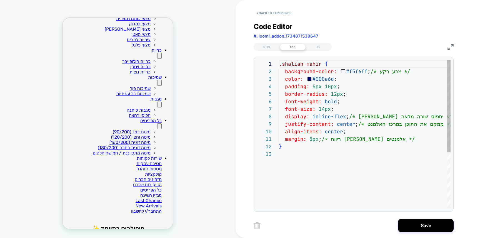
scroll to position [75, 0]
click at [301, 63] on div ".shaliah-mahir { background-color: #f5f6ff ; /* צבע רקע */ color: #000a6d ; pad…" at bounding box center [387, 179] width 217 height 238
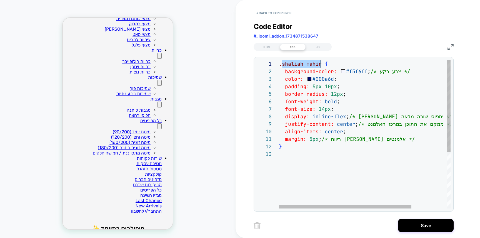
drag, startPoint x: 282, startPoint y: 62, endPoint x: 321, endPoint y: 64, distance: 39.3
click at [321, 64] on div ".shaliah-mahir { background-color: #f5f6ff ; /* צבע רקע */ color: #000a6d ; pad…" at bounding box center [387, 179] width 217 height 238
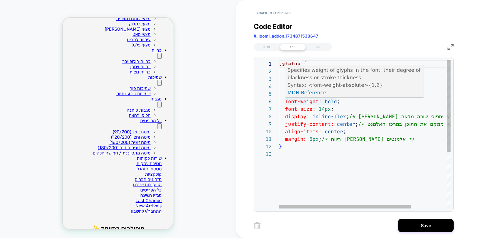
scroll to position [45, 36]
click at [314, 105] on div ".status { background-color: #f5f6ff ; /* צבע רקע */ color: #000a6d ; padding: 5…" at bounding box center [387, 179] width 217 height 238
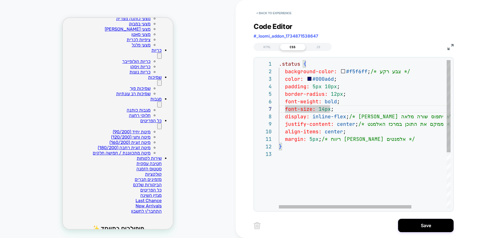
type textarea "**********"
click at [318, 78] on div ".shaliah-mahir { background-color: #f5f6ff ; /* צבע רקע */ color: #000a6d ; pad…" at bounding box center [387, 179] width 217 height 238
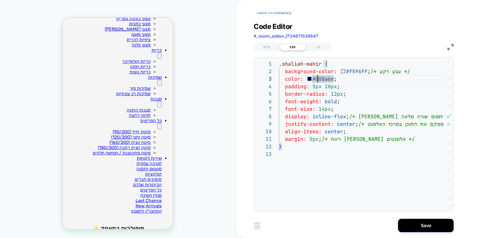
drag, startPoint x: 268, startPoint y: 46, endPoint x: 280, endPoint y: 52, distance: 13.3
click at [268, 46] on div "HTML" at bounding box center [268, 47] width 26 height 7
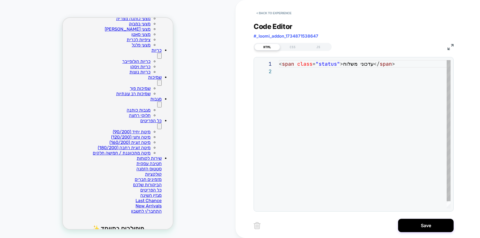
scroll to position [8, 0]
click at [350, 111] on div "< span class = "status" > עדכוני משלוח </ span >" at bounding box center [365, 138] width 172 height 156
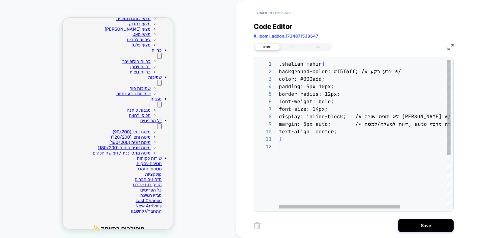
click at [316, 76] on div ".shaliah-mahir { background-color: #f5f6ff; /* צבע רקע */ color: #000a6d; paddi…" at bounding box center [398, 175] width 238 height 231
type textarea "**********"
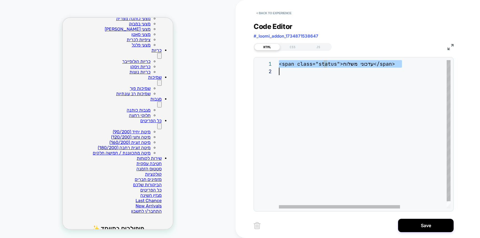
scroll to position [0, 0]
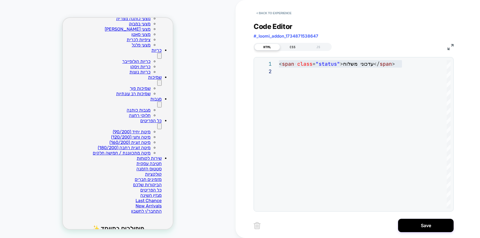
click at [289, 46] on div "CSS" at bounding box center [293, 47] width 26 height 7
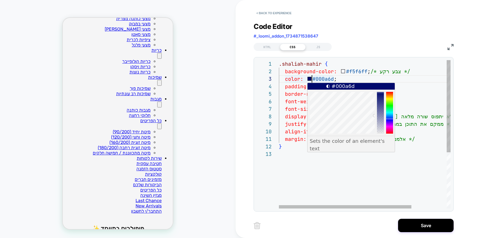
click at [310, 75] on div ".shaliah-mahir { background-color: #f5f6ff ; /* צבע רקע */ color: #000a6d ; pad…" at bounding box center [387, 179] width 217 height 238
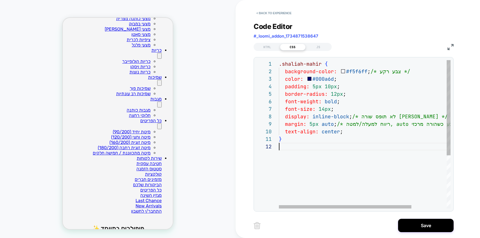
scroll to position [8, 0]
type textarea "**********"
drag, startPoint x: 320, startPoint y: 64, endPoint x: 284, endPoint y: 66, distance: 36.2
click at [284, 66] on div ".shaliah-mahir { background-color: #f5f6ff ; /* צבע רקע */ color: #000a6d ; pad…" at bounding box center [398, 175] width 238 height 231
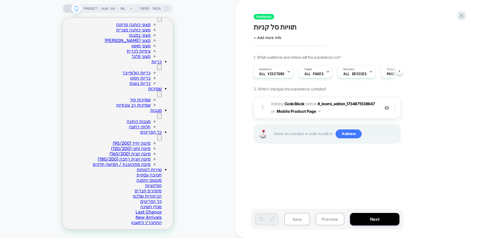
scroll to position [176, 0]
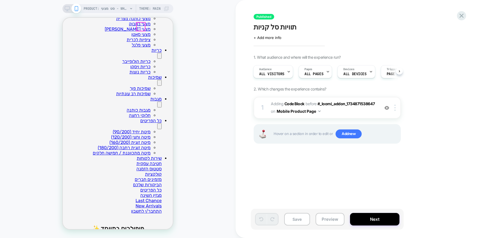
click at [293, 103] on b "Code Block" at bounding box center [295, 103] width 20 height 5
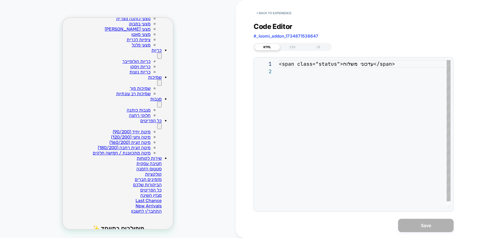
scroll to position [8, 0]
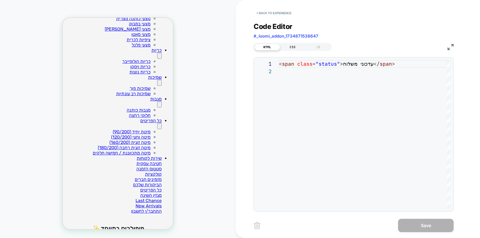
click at [294, 45] on div "CSS" at bounding box center [293, 47] width 26 height 7
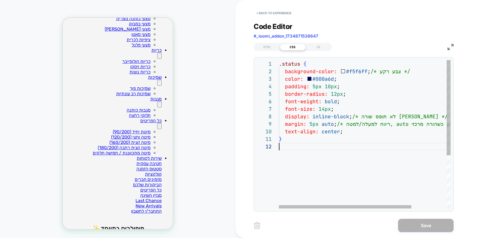
click at [319, 149] on div ".status { background-color: #f5f6ff ; /* צבע רקע */ color: #000a6d ; padding: 5…" at bounding box center [387, 175] width 217 height 231
click at [300, 164] on div ".status { background-color: #f5f6ff ; /* צבע רקע */ color: #000a6d ; padding: 5…" at bounding box center [387, 175] width 217 height 231
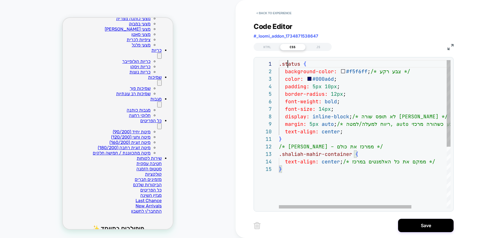
click at [289, 64] on div ".status { background-color: #f5f6ff ; /* צבע רקע */ color: #000a6d ; padding: 5…" at bounding box center [387, 186] width 217 height 253
drag, startPoint x: 321, startPoint y: 155, endPoint x: 283, endPoint y: 154, distance: 37.5
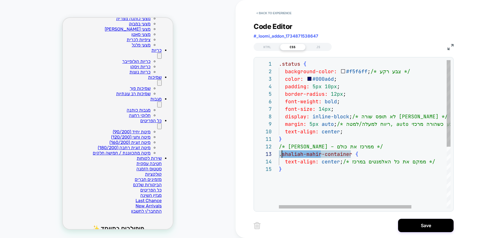
click at [283, 154] on div ".status { background-color: #f5f6ff ; /* צבע רקע */ color: #000a6d ; padding: 5…" at bounding box center [387, 186] width 217 height 253
click at [365, 125] on div ".status { background-color: #f5f6ff ; /* צבע רקע */ color: #000a6d ; padding: 5…" at bounding box center [387, 186] width 217 height 253
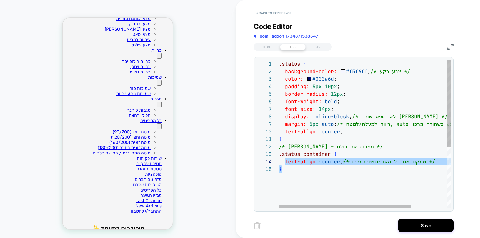
scroll to position [8, 0]
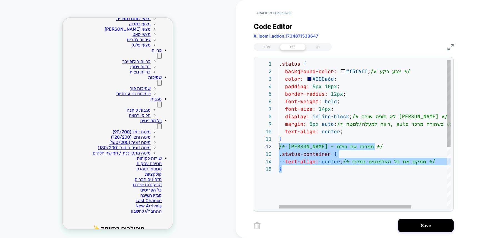
drag, startPoint x: 306, startPoint y: 188, endPoint x: 276, endPoint y: 146, distance: 51.4
click at [279, 146] on div ".status { background-color: #f5f6ff ; /* צבע רקע */ color: #000a6d ; padding: 5…" at bounding box center [387, 186] width 217 height 253
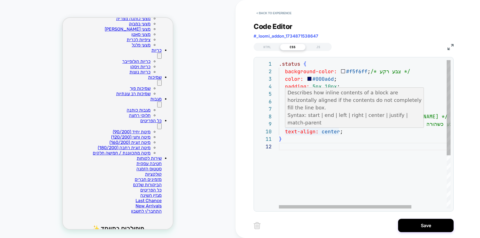
click at [324, 134] on div ".status { background-color: #f5f6ff ; /* צבע רקע */ color: #000a6d ; padding: 5…" at bounding box center [387, 175] width 217 height 231
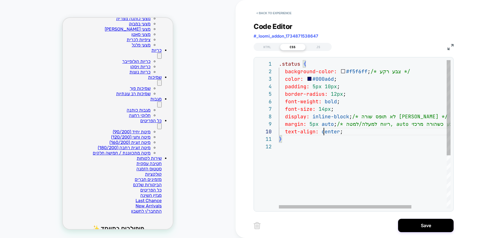
click at [330, 130] on div ".status { background-color: #f5f6ff ; /* צבע רקע */ color: #000a6d ; padding: 5…" at bounding box center [387, 175] width 217 height 231
click at [329, 124] on div ".status { background-color: #f5f6ff ; /* צבע רקע */ color: #000a6d ; padding: 5…" at bounding box center [387, 175] width 217 height 231
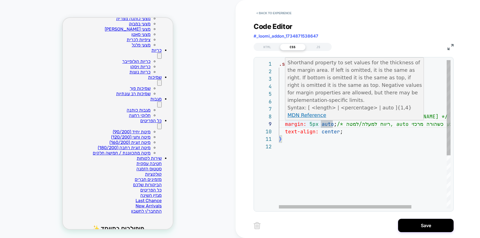
click at [323, 127] on div ".status { background-color: #f5f6ff ; /* צבע רקע */ color: #000a6d ; padding: 5…" at bounding box center [387, 175] width 217 height 231
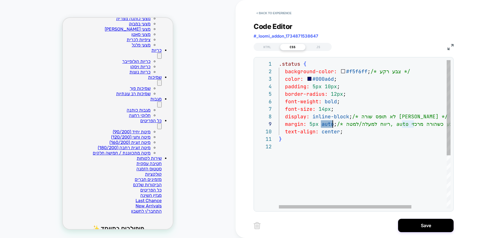
scroll to position [60, 54]
click at [323, 127] on div ".status { background-color: #f5f6ff ; /* צבע רקע */ color: #000a6d ; padding: 5…" at bounding box center [387, 175] width 217 height 231
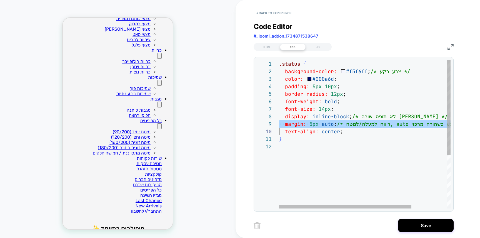
type textarea "*"
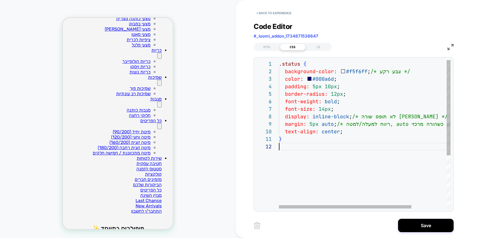
click at [322, 155] on div ".status { background-color: #f5f6ff ; /* צבע רקע */ color: #000a6d ; padding: 5…" at bounding box center [387, 175] width 217 height 231
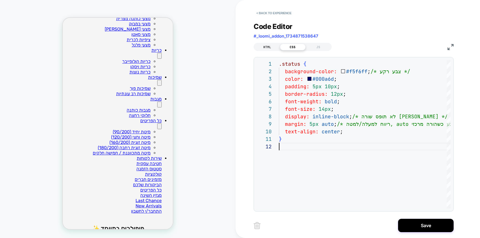
click at [267, 45] on div "HTML" at bounding box center [268, 47] width 26 height 7
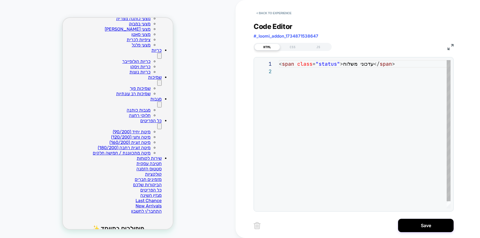
click at [300, 64] on div "< span class = "status" > עדכוני משלוח </ span >" at bounding box center [365, 138] width 172 height 156
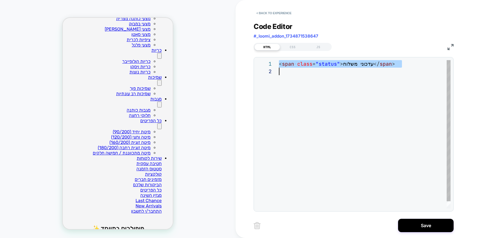
click at [307, 84] on div "< span class = "status" > עדכוני משלוח </ span >" at bounding box center [365, 138] width 172 height 156
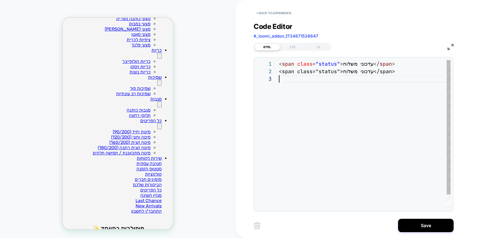
scroll to position [15, 0]
click at [325, 71] on div "< span class = "status" > עדכוני משלוח </ span > < span class = "status" > עדכו…" at bounding box center [365, 141] width 172 height 163
drag, startPoint x: 339, startPoint y: 72, endPoint x: 375, endPoint y: 72, distance: 35.6
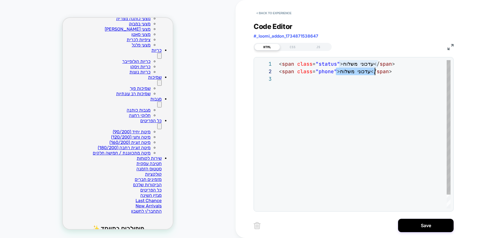
click at [375, 72] on div "< span class = "status" > עדכוני משלוח </ span > < span class = "phone" > עדכונ…" at bounding box center [365, 141] width 172 height 163
click at [306, 87] on div "< span class = "status" > עדכוני משלוח </ span > < span class = "phone" תיאום ט…" at bounding box center [365, 141] width 172 height 163
click at [324, 71] on div "< span class = "status" > עדכוני משלוח </ span > < span class = "phone" תיאום ט…" at bounding box center [365, 141] width 172 height 163
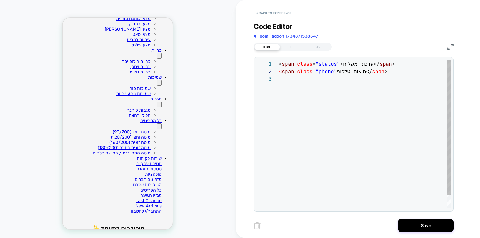
click at [325, 64] on div "< span class = "status" > עדכוני משלוח </ span > < span class = "phone" תיאום ט…" at bounding box center [365, 141] width 172 height 163
click at [324, 71] on div "< span class = "status" > עדכוני משלוח </ span > < span class = "phone" תיאום ט…" at bounding box center [365, 141] width 172 height 163
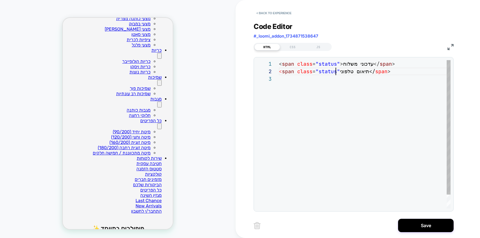
scroll to position [8, 57]
click at [329, 81] on div "< span class = "status" > עדכוני משלוח </ span > < span class = "status" תיאום …" at bounding box center [365, 141] width 172 height 163
drag, startPoint x: 327, startPoint y: 90, endPoint x: 341, endPoint y: 78, distance: 18.5
click at [327, 90] on div "< span class = "status" > עדכוני משלוח </ span > < span class = "status" תיאום …" at bounding box center [365, 141] width 172 height 163
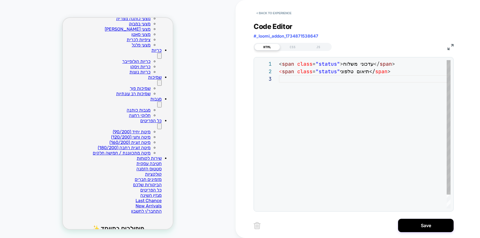
click at [345, 72] on div "< span class = "status" > עדכוני משלוח </ span > < span class = "status" תיאום …" at bounding box center [365, 141] width 172 height 163
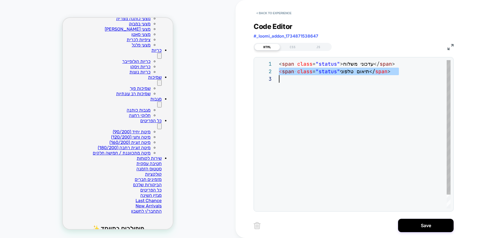
click at [345, 72] on div "< span class = "status" > עדכוני משלוח </ span > < span class = "status" תיאום …" at bounding box center [365, 141] width 172 height 163
click at [347, 84] on div "< span class = "status" > עדכוני משלוח </ span > < span class = "status" תיאום …" at bounding box center [365, 141] width 172 height 163
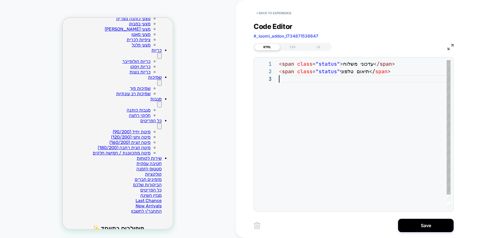
scroll to position [23, 0]
drag, startPoint x: 340, startPoint y: 80, endPoint x: 350, endPoint y: 80, distance: 9.2
click at [350, 80] on div "< span class = "status" > עדכוני משלוח </ span > < span class = "status" תיאום …" at bounding box center [365, 145] width 172 height 171
drag, startPoint x: 361, startPoint y: 80, endPoint x: 366, endPoint y: 80, distance: 4.7
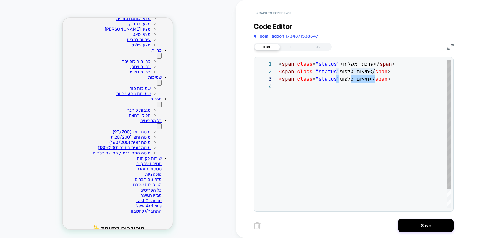
click at [361, 80] on div "< span class = "status" > עדכוני משלוח </ span > < span class = "status" תיאום …" at bounding box center [365, 145] width 172 height 171
click at [373, 79] on div "< span class = "status" > עדכוני משלוח </ span > < span class = "status" תיאום …" at bounding box center [365, 145] width 172 height 171
click at [379, 80] on div "< span class = "status" > עדכוני משלוח </ span > < span class = "status" תיאום …" at bounding box center [365, 145] width 172 height 171
drag, startPoint x: 373, startPoint y: 80, endPoint x: 341, endPoint y: 79, distance: 32.2
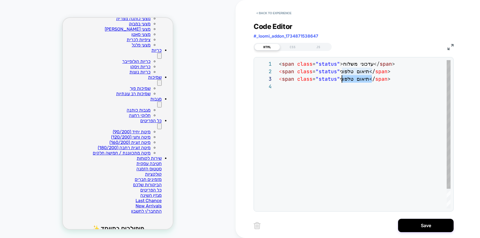
click at [341, 79] on div "< span class = "status" > עדכוני משלוח </ span > < span class = "status" תיאום …" at bounding box center [365, 145] width 172 height 171
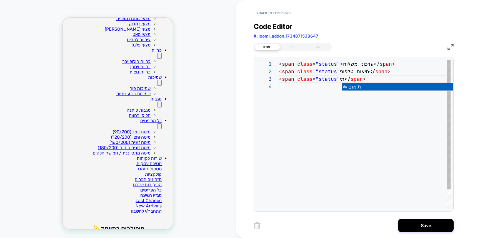
drag, startPoint x: 339, startPoint y: 79, endPoint x: 342, endPoint y: 79, distance: 3.1
click at [342, 79] on div "< span class = "status" > עדכוני משלוח </ span > < span class = "status" תיאום …" at bounding box center [365, 145] width 172 height 171
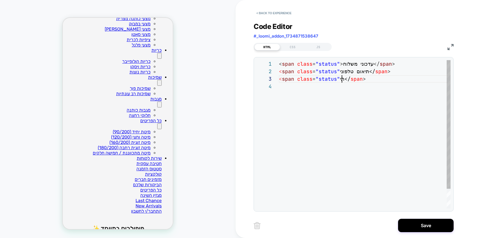
drag, startPoint x: 344, startPoint y: 79, endPoint x: 340, endPoint y: 79, distance: 3.9
click at [340, 79] on div "< span class = "status" > עדכוני משלוח </ span > < span class = "status" תיאום …" at bounding box center [365, 145] width 172 height 171
click at [347, 84] on div "< span class = "status" > עדכוני משלוח </ span > < span class = "status" תיאום …" at bounding box center [365, 145] width 172 height 171
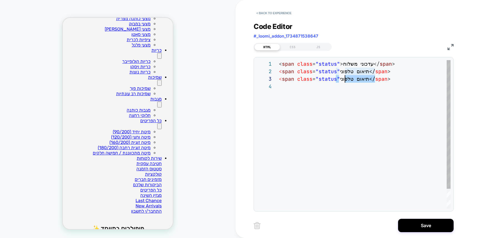
drag, startPoint x: 340, startPoint y: 79, endPoint x: 346, endPoint y: 79, distance: 6.4
click at [346, 79] on div "< span class = "status" > עדכוני משלוח </ span > < span class = "status" תיאום …" at bounding box center [365, 145] width 172 height 171
click at [373, 80] on div "< span class = "status" > עדכוני משלוח </ span > < span class = "status" תיאום …" at bounding box center [365, 145] width 172 height 171
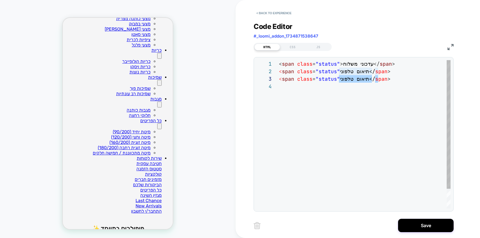
click at [373, 80] on div "< span class = "status" > עדכוני משלוח </ span > < span class = "status" תיאום …" at bounding box center [365, 145] width 172 height 171
drag, startPoint x: 358, startPoint y: 79, endPoint x: 374, endPoint y: 79, distance: 15.9
click at [374, 79] on div "< span class = "status" > עדכוני משלוח </ span > < span class = "status" תיאום …" at bounding box center [365, 145] width 172 height 171
click at [351, 81] on div "< span class = "status" > עדכוני משלוח </ span > < span class = "status" תיאום …" at bounding box center [365, 145] width 172 height 171
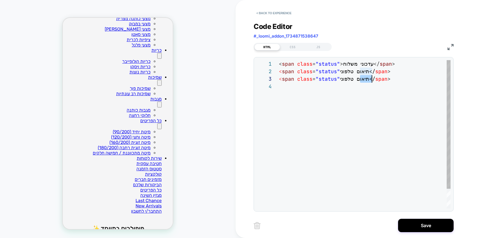
drag, startPoint x: 360, startPoint y: 79, endPoint x: 372, endPoint y: 80, distance: 12.5
click at [372, 80] on div "< span class = "status" > עדכוני משלוח </ span > < span class = "status" תיאום …" at bounding box center [365, 145] width 172 height 171
drag, startPoint x: 359, startPoint y: 81, endPoint x: 345, endPoint y: 79, distance: 14.0
click at [345, 79] on div "< span class = "status" > עדכוני משלוח </ span > < span class = "status" תיאום …" at bounding box center [365, 145] width 172 height 171
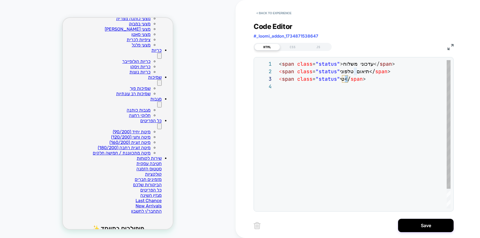
drag, startPoint x: 342, startPoint y: 79, endPoint x: 345, endPoint y: 79, distance: 3.7
click at [345, 79] on div "< span class = "status" > עדכוני משלוח </ span > < span class = "status" תיאום …" at bounding box center [365, 145] width 172 height 171
drag, startPoint x: 345, startPoint y: 79, endPoint x: 342, endPoint y: 79, distance: 3.1
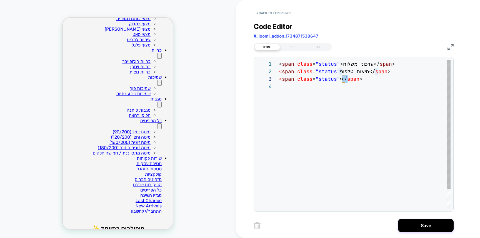
click at [342, 79] on div "< span class = "status" > עדכוני משלוח </ span > < span class = "status" תיאום …" at bounding box center [365, 145] width 172 height 171
click at [343, 80] on div "< span class = "status" > עדכוני משלוח </ span > < span class = "status" תיאום …" at bounding box center [365, 145] width 172 height 171
click at [342, 65] on div "< span class = "status" > עדכוני משלוח </ span > < span class = "status" תיאום …" at bounding box center [365, 145] width 172 height 171
click at [339, 71] on div "< span class = "status" > עדכוני משלוח </ span > < span class = "status" תיאום …" at bounding box center [365, 145] width 172 height 171
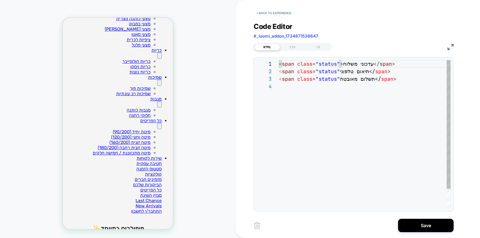
scroll to position [8, 57]
click at [336, 64] on div "< span class = "status" > עדכוני משלוח </ span > < span class = "status" תיאום …" at bounding box center [365, 145] width 172 height 171
click at [339, 64] on div "< span class = "status" > עדכוני משלוח </ span > < span class = "status" תיאום …" at bounding box center [365, 145] width 172 height 171
click at [343, 64] on div "< span class = "status" > עדכוני משלוח </ span > < span class = "status" תיאום …" at bounding box center [365, 145] width 172 height 171
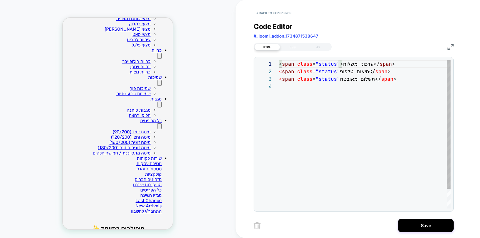
click at [342, 64] on div "< span class = "status" > עדכוני משלוח </ span > < span class = "status" תיאום …" at bounding box center [365, 145] width 172 height 171
click at [338, 79] on div "< span class = "status" > עדכוני משלוח </ span > < span class = "status" תיאום …" at bounding box center [365, 145] width 172 height 171
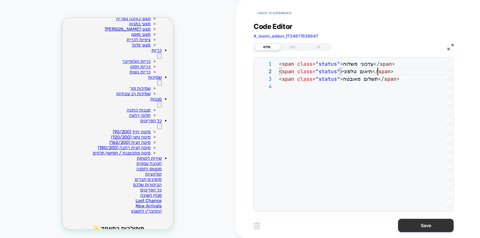
type textarea "**********"
click at [427, 222] on button "Save" at bounding box center [426, 224] width 56 height 13
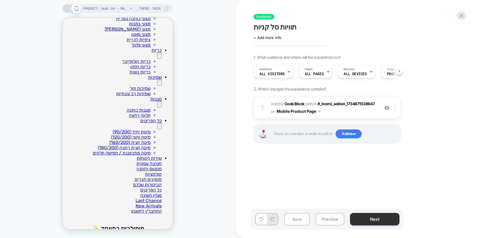
scroll to position [0, 0]
click at [391, 218] on button "Next" at bounding box center [374, 219] width 49 height 13
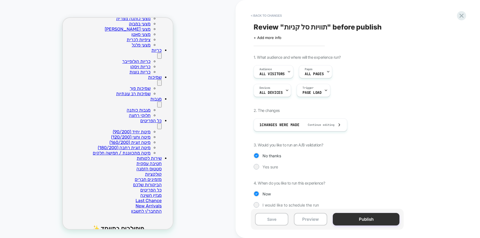
click at [389, 217] on button "Publish" at bounding box center [366, 219] width 67 height 13
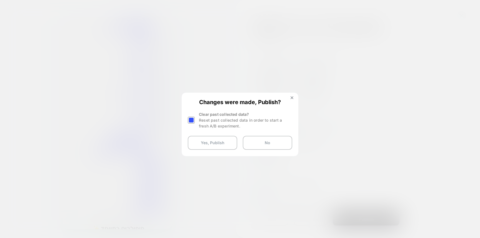
click at [190, 119] on div at bounding box center [191, 119] width 7 height 7
click at [203, 139] on button "Yes, Publish" at bounding box center [212, 143] width 49 height 14
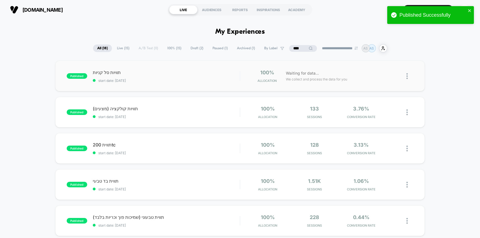
click at [230, 72] on span "תוויות סל קניות" at bounding box center [166, 72] width 147 height 6
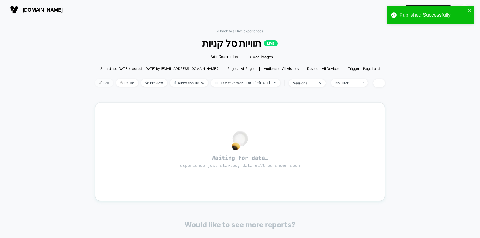
click at [96, 82] on span "Edit" at bounding box center [104, 83] width 18 height 8
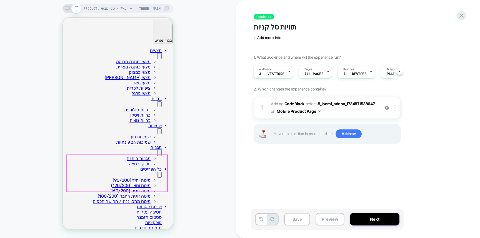
scroll to position [197, 0]
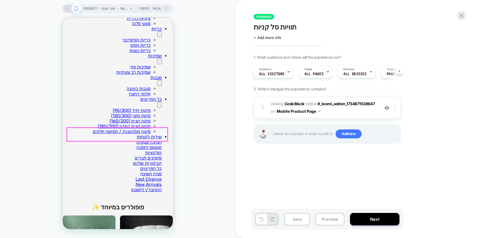
click at [298, 103] on b "Code Block" at bounding box center [295, 103] width 20 height 5
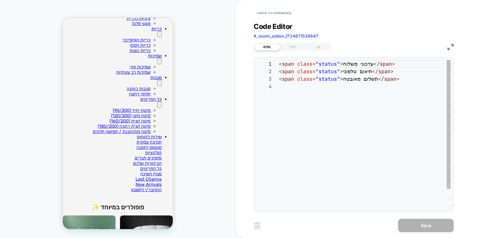
scroll to position [23, 0]
click at [286, 50] on div "HTML CSS JS" at bounding box center [293, 47] width 78 height 8
click at [287, 46] on div "CSS" at bounding box center [293, 47] width 26 height 7
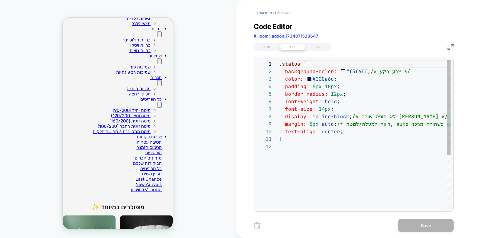
scroll to position [75, 0]
click at [277, 18] on div "**********" at bounding box center [354, 113] width 200 height 196
click at [279, 11] on button "< Back to experience" at bounding box center [274, 13] width 41 height 9
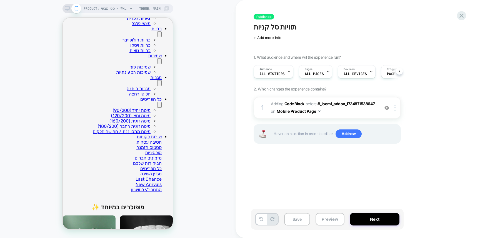
scroll to position [0, 0]
click at [286, 103] on b "Code Block" at bounding box center [295, 103] width 20 height 5
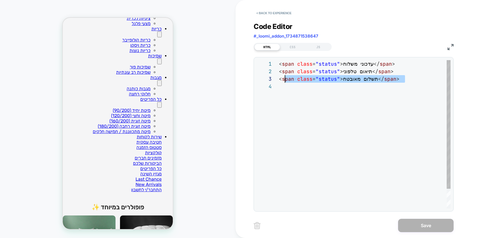
scroll to position [8, 0]
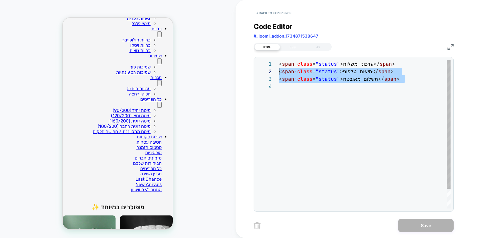
drag, startPoint x: 420, startPoint y: 87, endPoint x: 266, endPoint y: 72, distance: 155.0
click at [279, 72] on div "< span class = "status" > עדכוני משלוח </ span > < span class = "status" > תיאו…" at bounding box center [365, 145] width 172 height 171
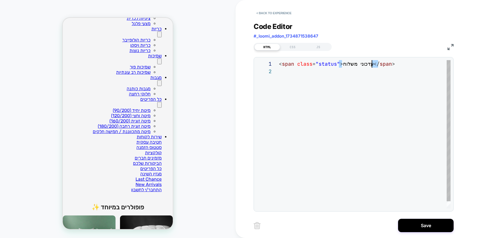
scroll to position [0, 93]
drag, startPoint x: 342, startPoint y: 64, endPoint x: 372, endPoint y: 64, distance: 29.5
click at [372, 64] on div "< span class = "status" > עדכוני משלוח </ span >" at bounding box center [365, 138] width 172 height 156
click at [352, 64] on div "< span class = "status" > עדכוני משלוח </ span >" at bounding box center [365, 138] width 172 height 156
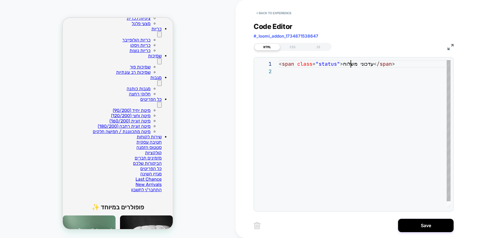
click at [352, 64] on div "< span class = "status" > עדכוני משלוח </ span >" at bounding box center [365, 138] width 172 height 156
type textarea "**********"
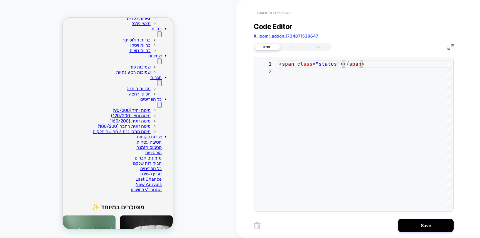
click at [289, 16] on button "< Back to experience" at bounding box center [274, 13] width 41 height 9
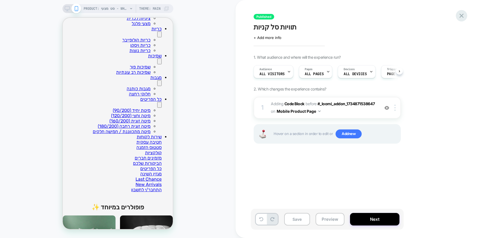
scroll to position [0, 0]
click at [464, 17] on icon at bounding box center [462, 16] width 8 height 8
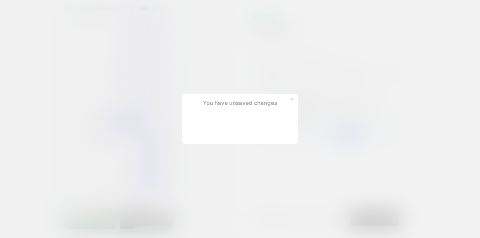
click at [205, 135] on button "Discard Changes" at bounding box center [212, 132] width 50 height 17
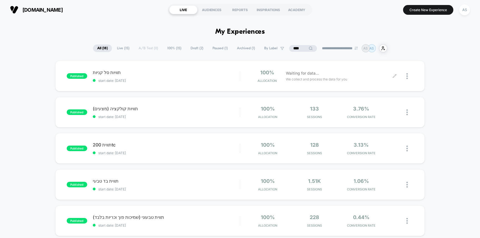
drag, startPoint x: 404, startPoint y: 77, endPoint x: 406, endPoint y: 77, distance: 2.8
click at [404, 77] on div at bounding box center [404, 75] width 19 height 13
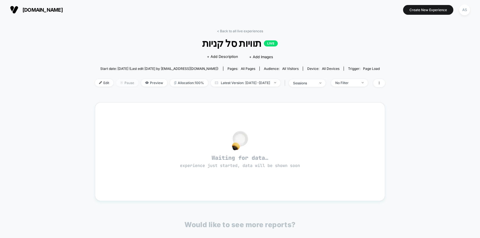
click at [118, 81] on span "Pause" at bounding box center [127, 83] width 22 height 8
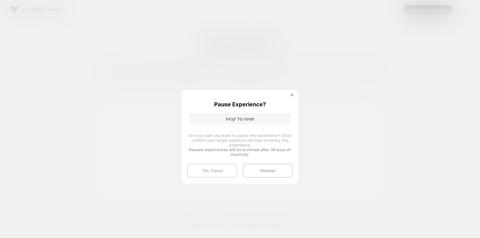
click at [216, 170] on button "Yes, Pause" at bounding box center [212, 170] width 50 height 14
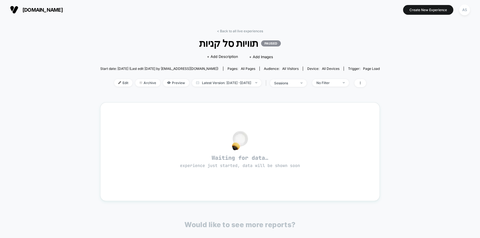
click at [240, 29] on link "< Back to all live experiences" at bounding box center [240, 31] width 46 height 4
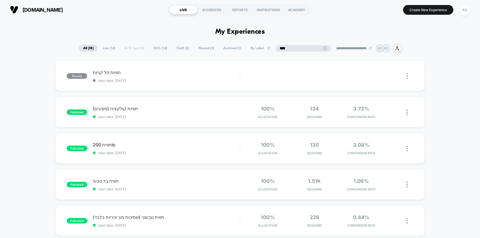
click at [295, 48] on input "****" at bounding box center [304, 48] width 56 height 7
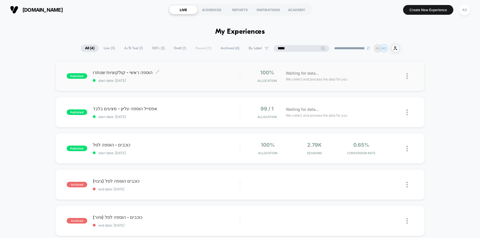
type input "*****"
click at [207, 77] on div "הוספה ראשי - קולקוציות שנותרו Click to edit experience details Click to edit ex…" at bounding box center [166, 75] width 147 height 13
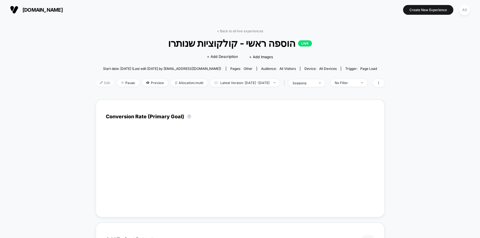
click at [96, 83] on span "Edit" at bounding box center [105, 83] width 18 height 8
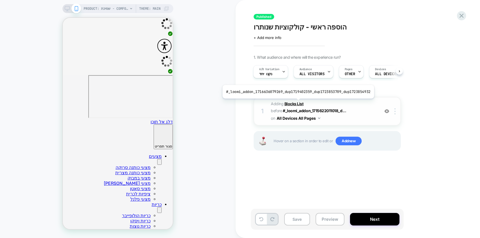
click at [294, 104] on b "Blocks List" at bounding box center [294, 103] width 19 height 5
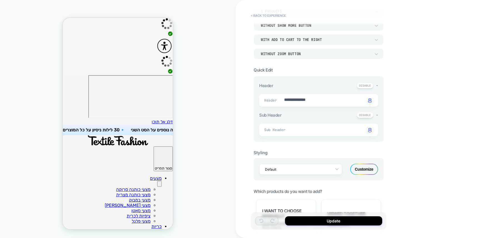
scroll to position [12, 0]
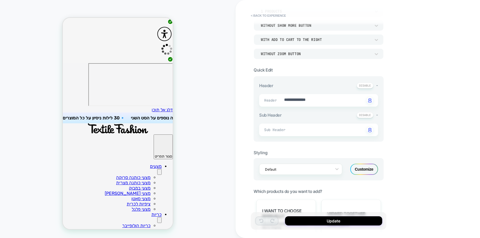
click at [358, 163] on div "Customize" at bounding box center [364, 168] width 28 height 11
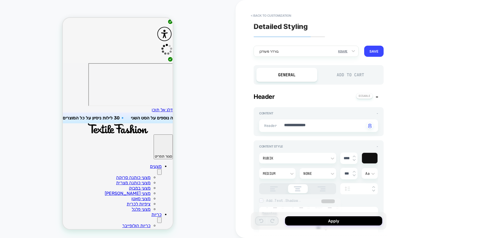
scroll to position [148, 0]
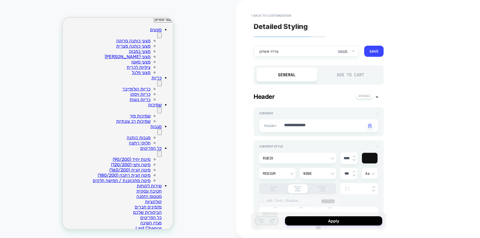
type textarea "*"
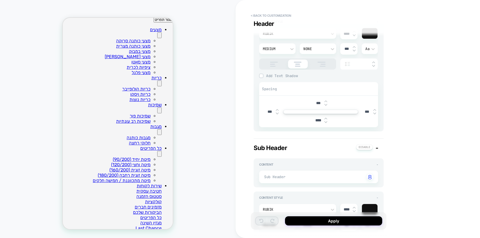
scroll to position [132, 0]
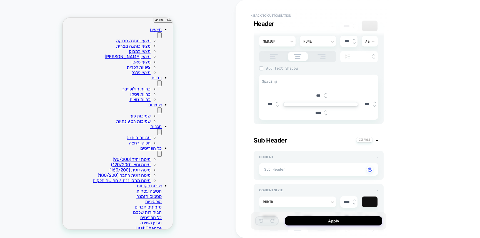
click at [319, 95] on input "***" at bounding box center [318, 95] width 13 height 5
type input "***"
type textarea "*"
type input "****"
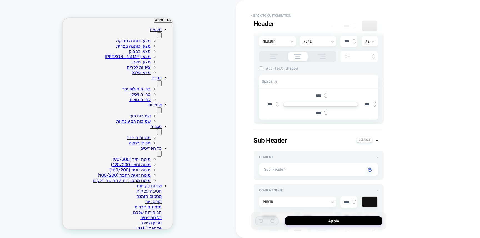
type textarea "*"
type input "***"
type textarea "*"
type input "****"
type textarea "*"
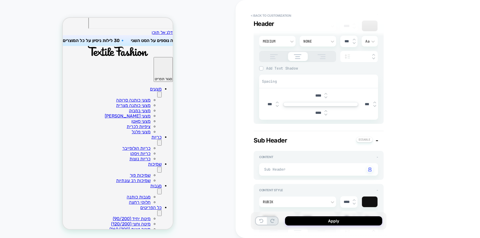
scroll to position [88, 0]
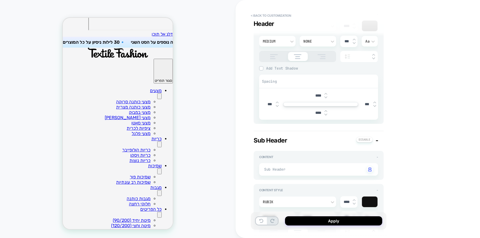
click at [319, 97] on input "****" at bounding box center [318, 95] width 13 height 5
type input "****"
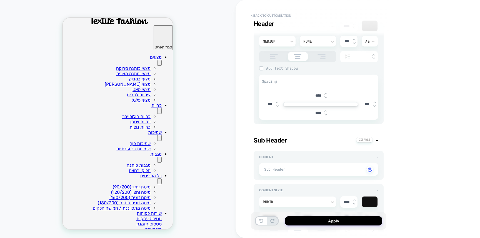
scroll to position [132, 0]
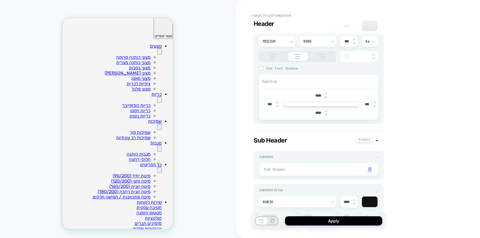
drag, startPoint x: 318, startPoint y: 94, endPoint x: 306, endPoint y: 95, distance: 12.0
click at [306, 95] on div "****" at bounding box center [320, 95] width 115 height 11
type textarea "*"
type input "***"
type textarea "*"
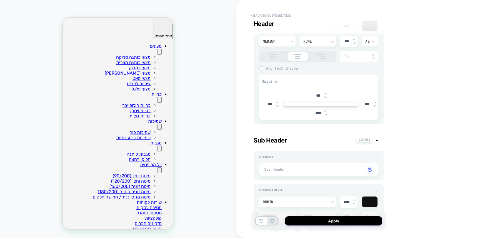
type input "****"
type textarea "*"
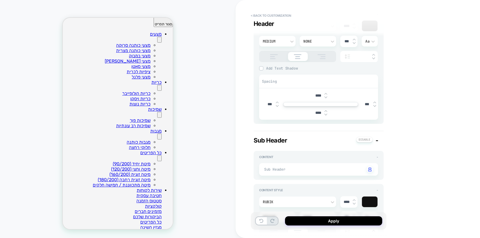
scroll to position [144, 0]
type input "****"
click at [307, 219] on button "Apply" at bounding box center [333, 220] width 97 height 9
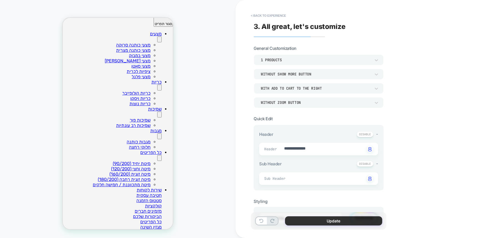
click at [344, 219] on button "Update" at bounding box center [333, 220] width 97 height 9
type textarea "*"
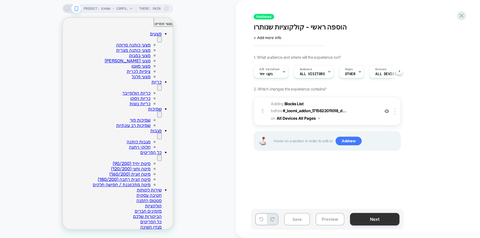
click at [381, 219] on button "Next" at bounding box center [374, 219] width 49 height 13
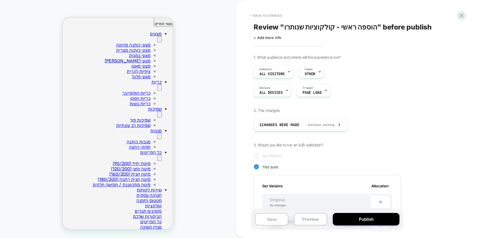
click at [381, 219] on button "Publish" at bounding box center [366, 219] width 67 height 13
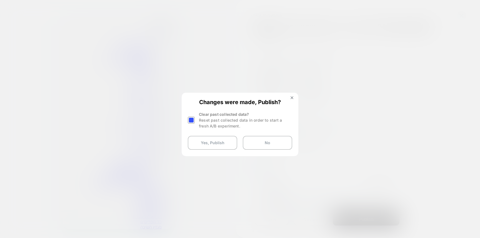
click at [191, 120] on div at bounding box center [191, 119] width 7 height 7
click at [223, 143] on button "Yes, Publish" at bounding box center [212, 143] width 49 height 14
